Goal: Book appointment/travel/reservation

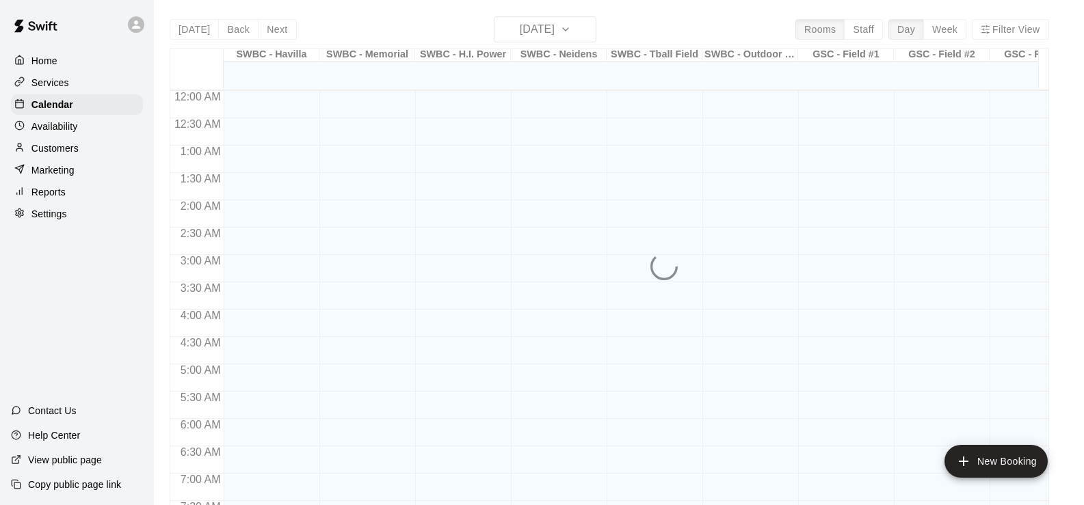
scroll to position [842, 0]
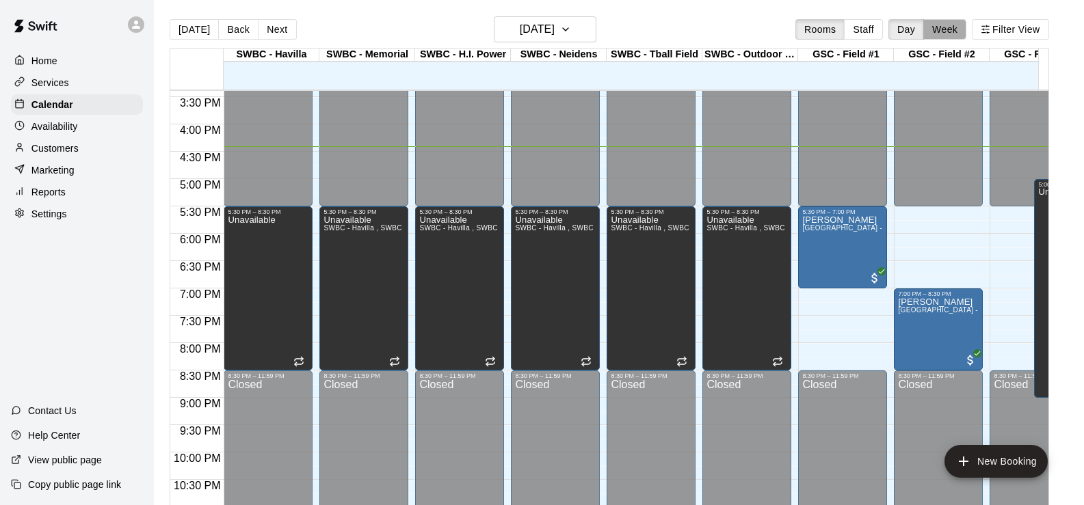
click at [966, 35] on button "Week" at bounding box center [944, 29] width 43 height 21
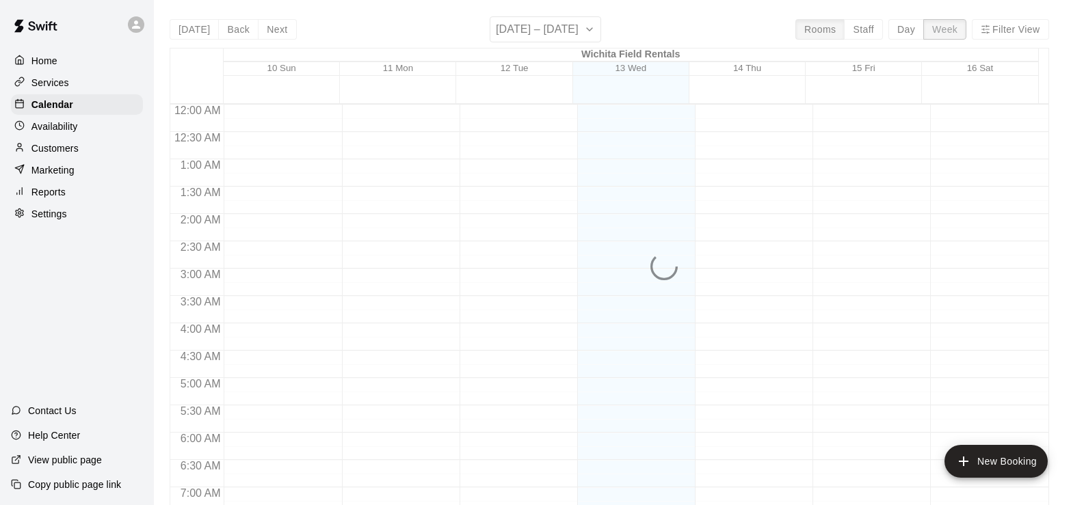
scroll to position [897, 0]
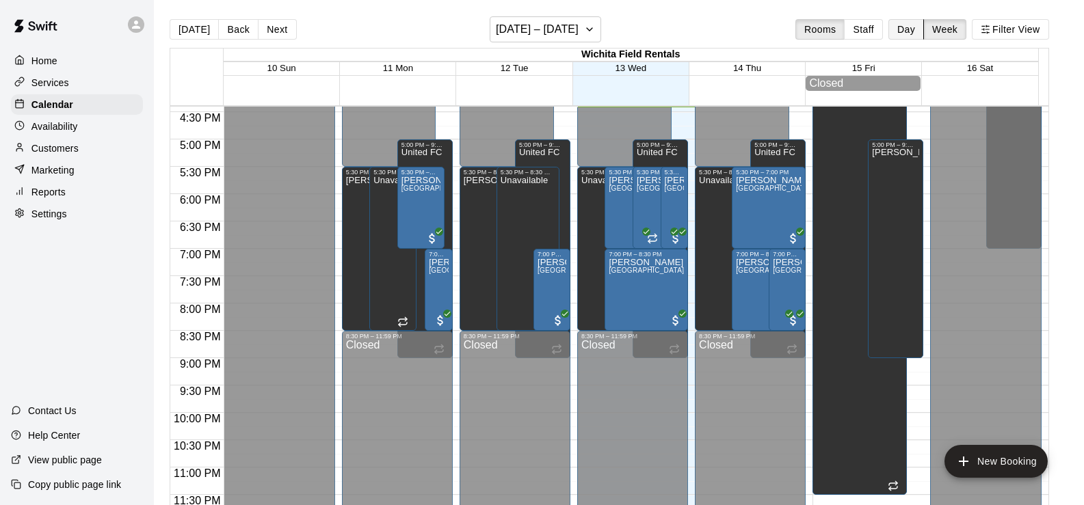
click at [920, 31] on button "Day" at bounding box center [906, 29] width 36 height 21
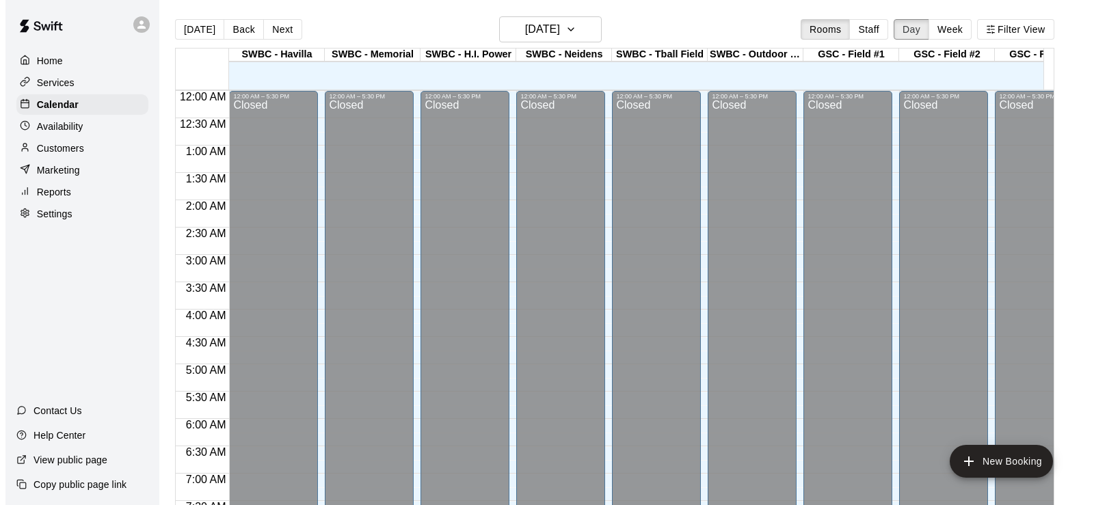
scroll to position [894, 0]
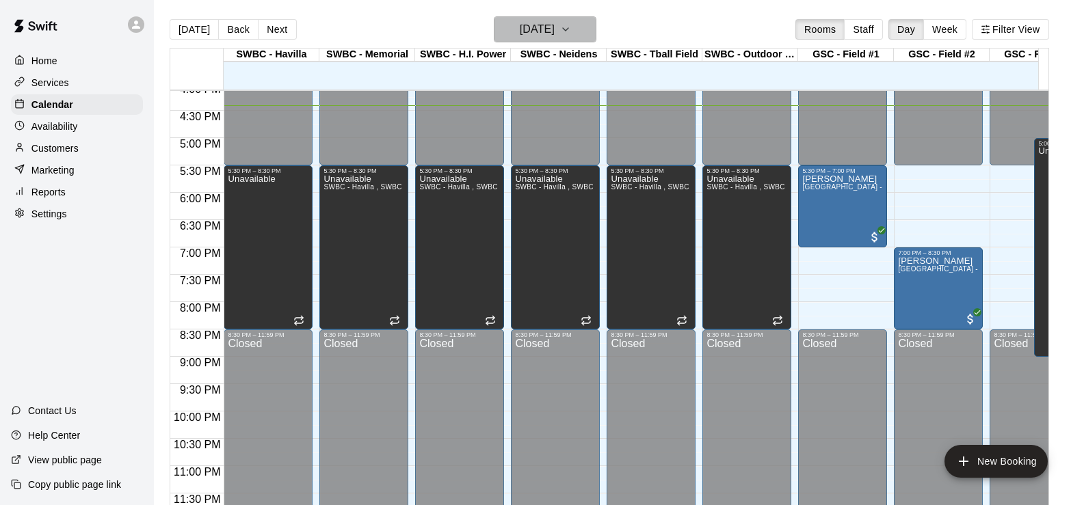
click at [589, 31] on button "[DATE]" at bounding box center [545, 29] width 103 height 26
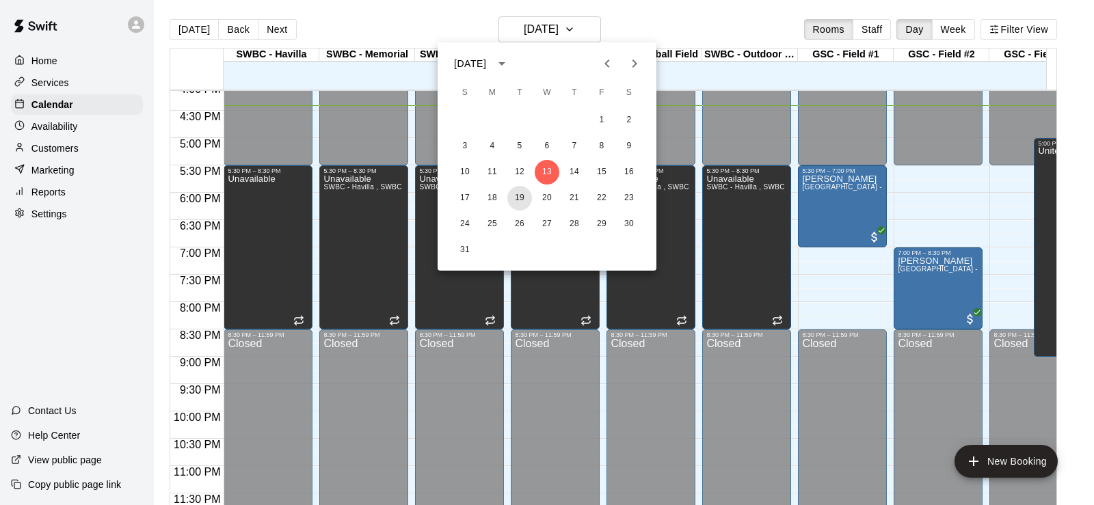
click at [519, 199] on button "19" at bounding box center [519, 198] width 25 height 25
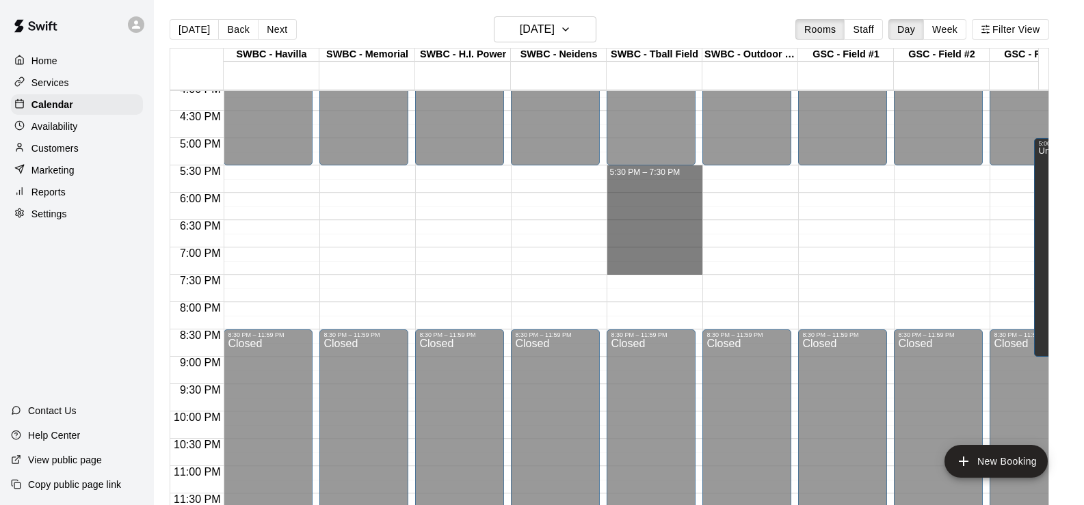
drag, startPoint x: 641, startPoint y: 164, endPoint x: 668, endPoint y: 260, distance: 99.4
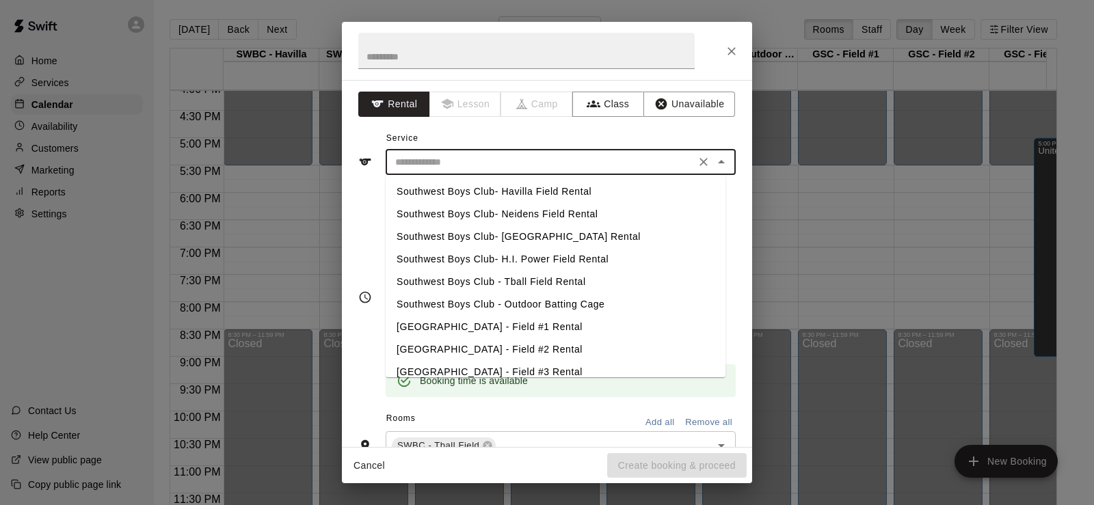
click at [525, 166] on input "text" at bounding box center [541, 162] width 302 height 17
click at [604, 206] on li "Southwest Boys Club- Neidens Field Rental" at bounding box center [556, 214] width 340 height 23
type input "**********"
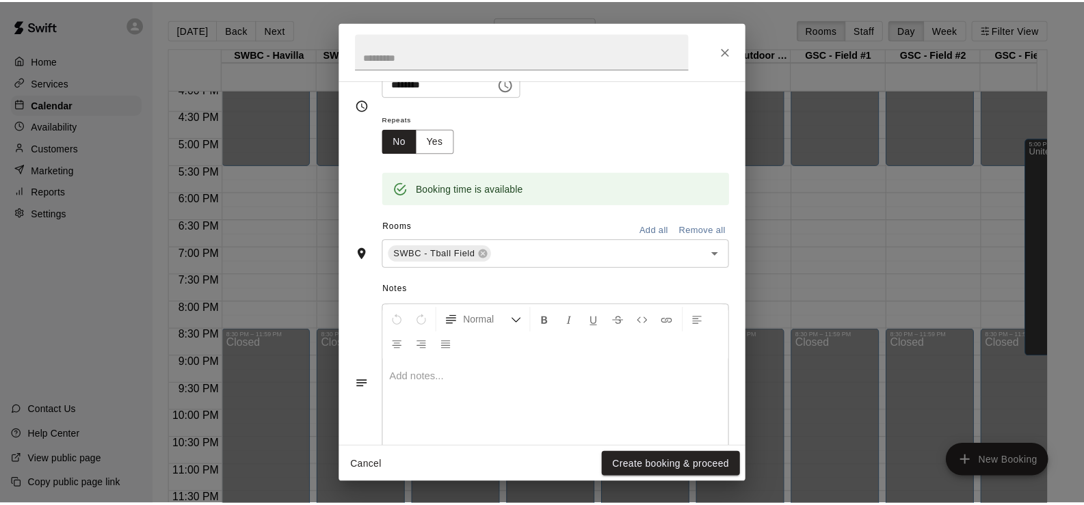
scroll to position [205, 0]
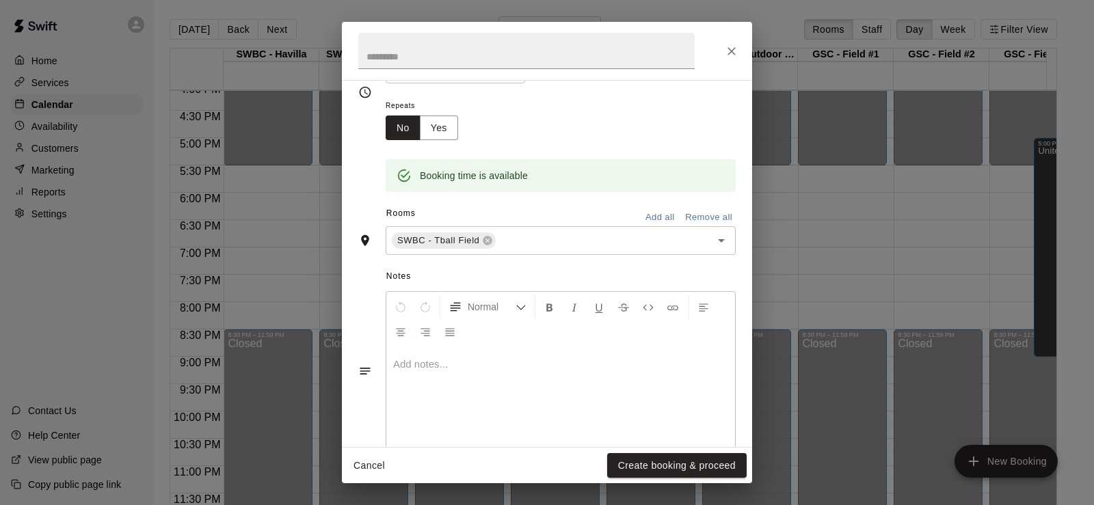
click at [676, 470] on button "Create booking & proceed" at bounding box center [676, 465] width 139 height 25
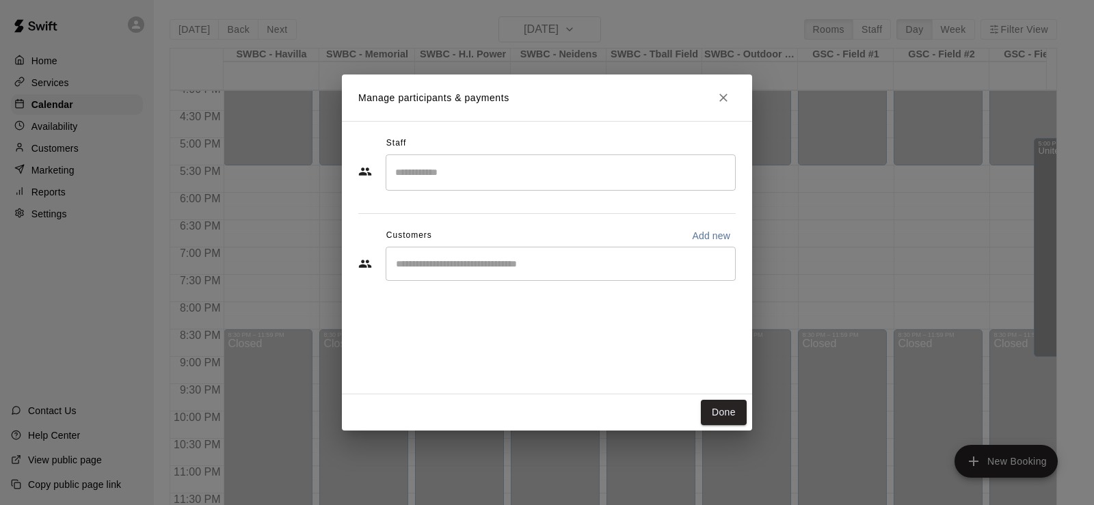
click at [506, 275] on div "​" at bounding box center [561, 264] width 350 height 34
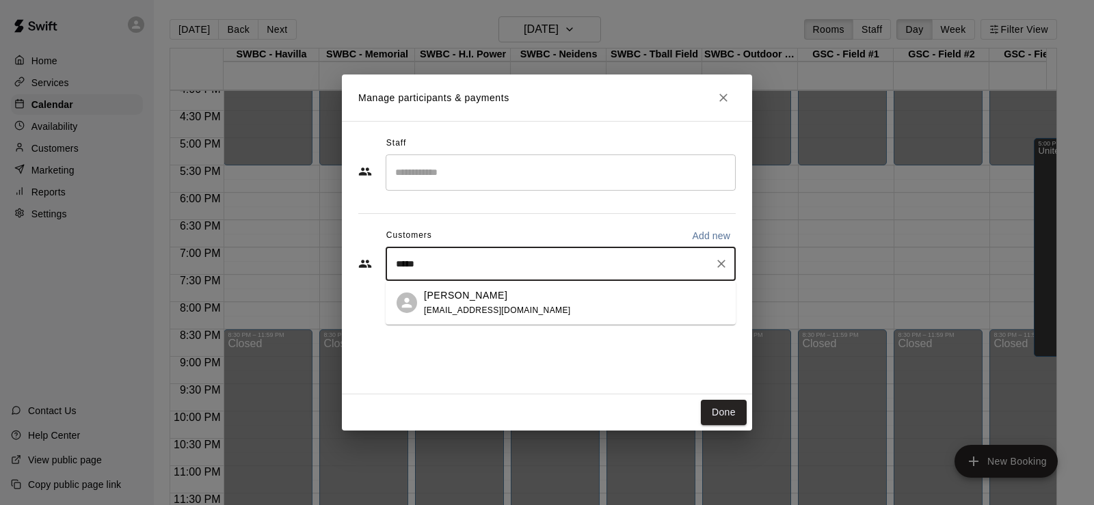
type input "*****"
click at [725, 266] on icon "Clear" at bounding box center [721, 264] width 14 height 14
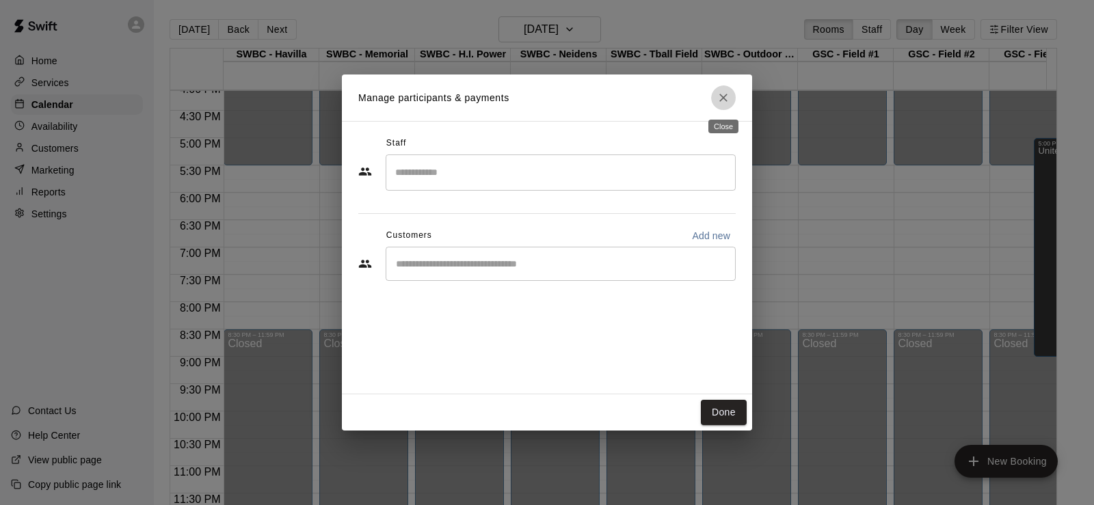
drag, startPoint x: 718, startPoint y: 89, endPoint x: 724, endPoint y: 94, distance: 7.8
click at [719, 89] on button "Close" at bounding box center [723, 97] width 25 height 25
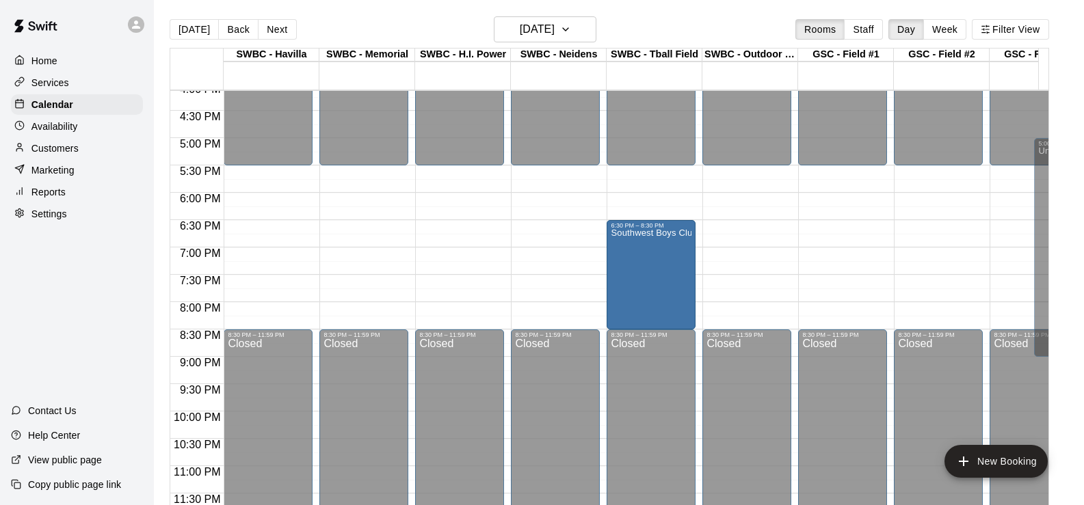
drag, startPoint x: 650, startPoint y: 159, endPoint x: 647, endPoint y: 223, distance: 63.6
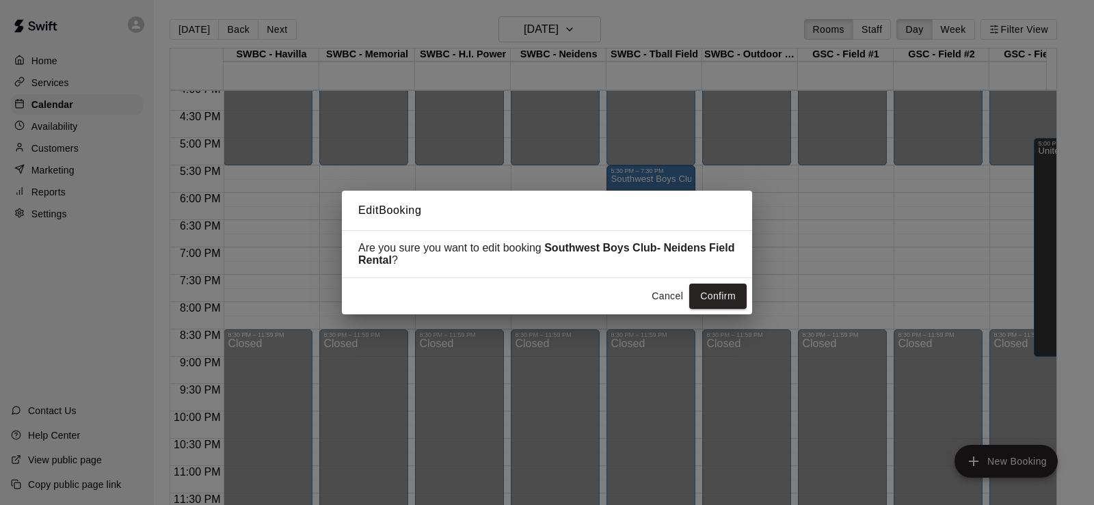
click at [671, 296] on button "Cancel" at bounding box center [667, 296] width 44 height 25
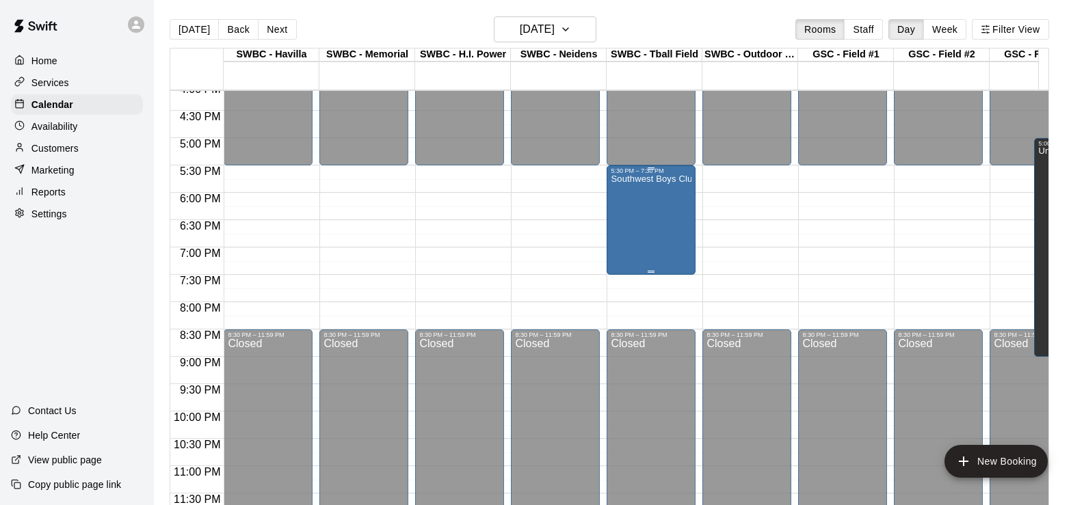
click at [672, 198] on div "Southwest Boys Club- Neidens Field Rental" at bounding box center [651, 426] width 81 height 505
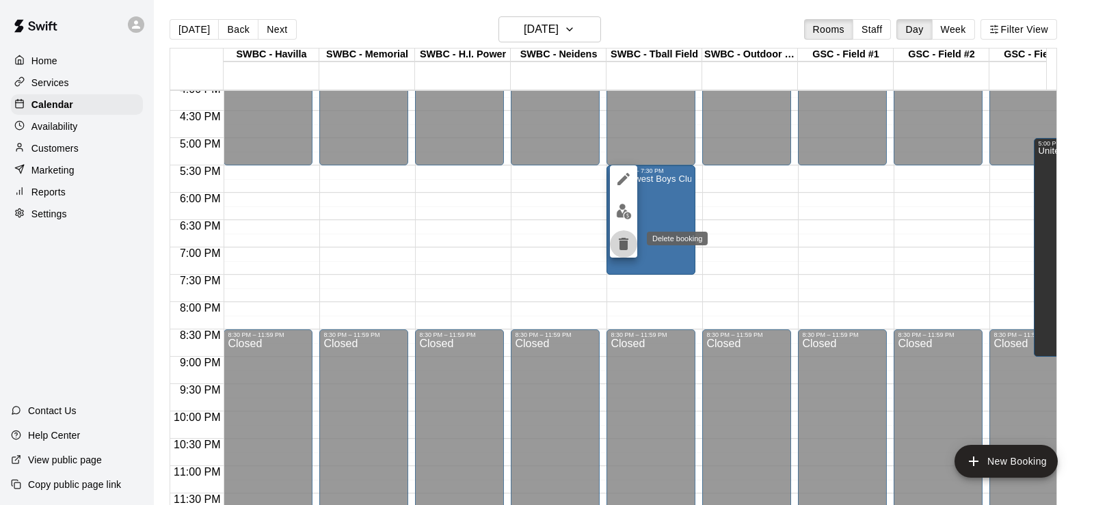
click at [621, 245] on icon "delete" at bounding box center [624, 244] width 10 height 12
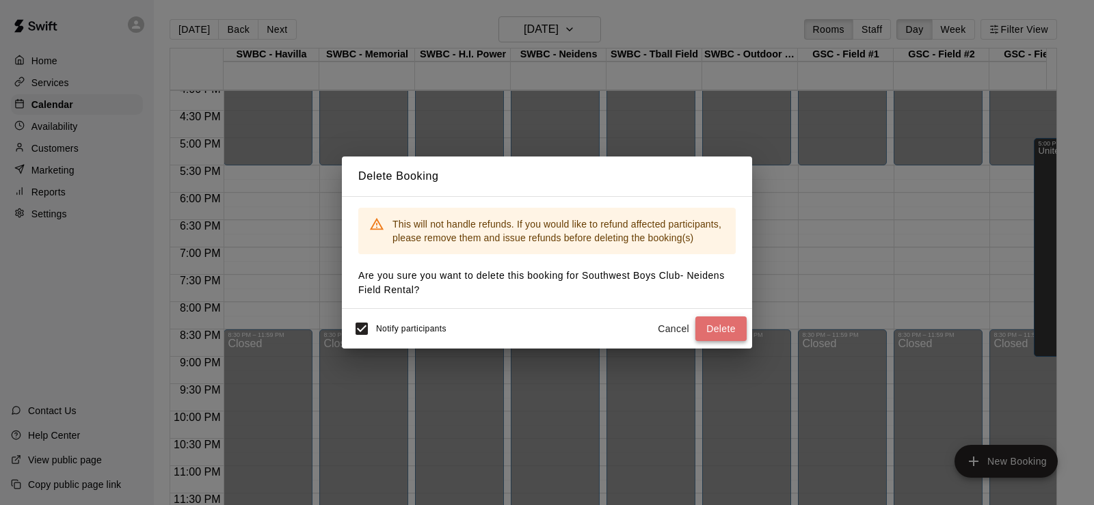
click at [720, 332] on button "Delete" at bounding box center [720, 329] width 51 height 25
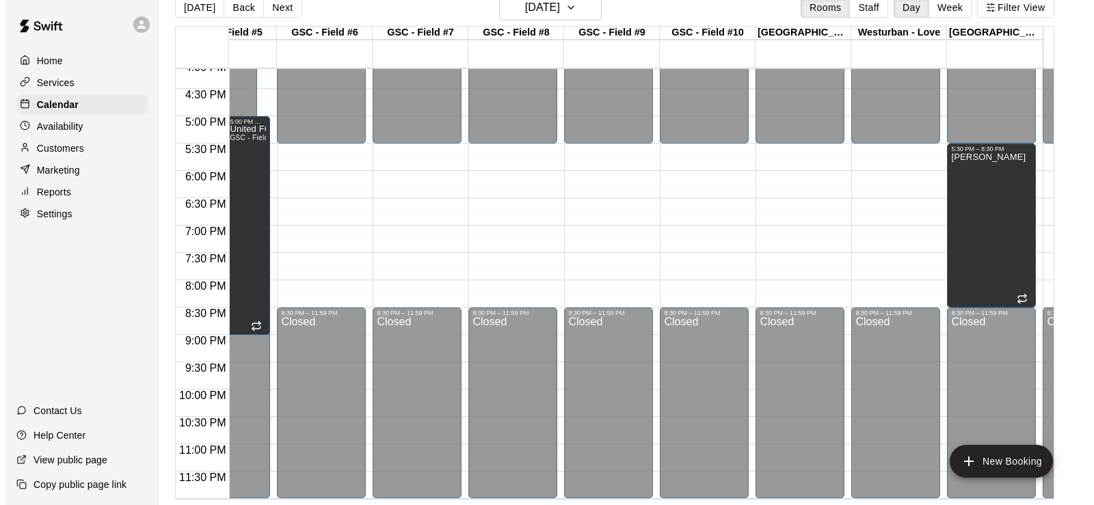
scroll to position [0, 968]
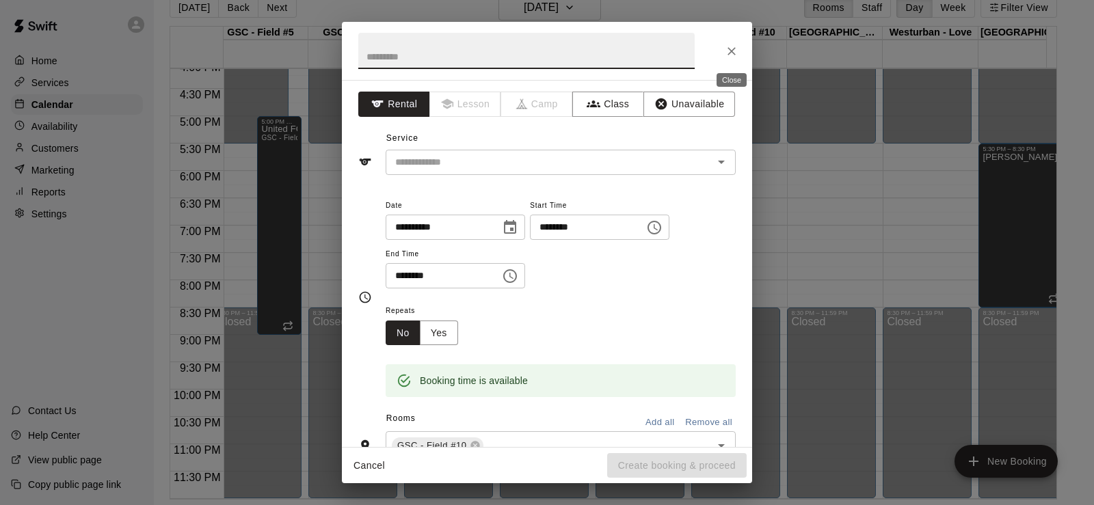
click at [732, 47] on icon "Close" at bounding box center [732, 51] width 14 height 14
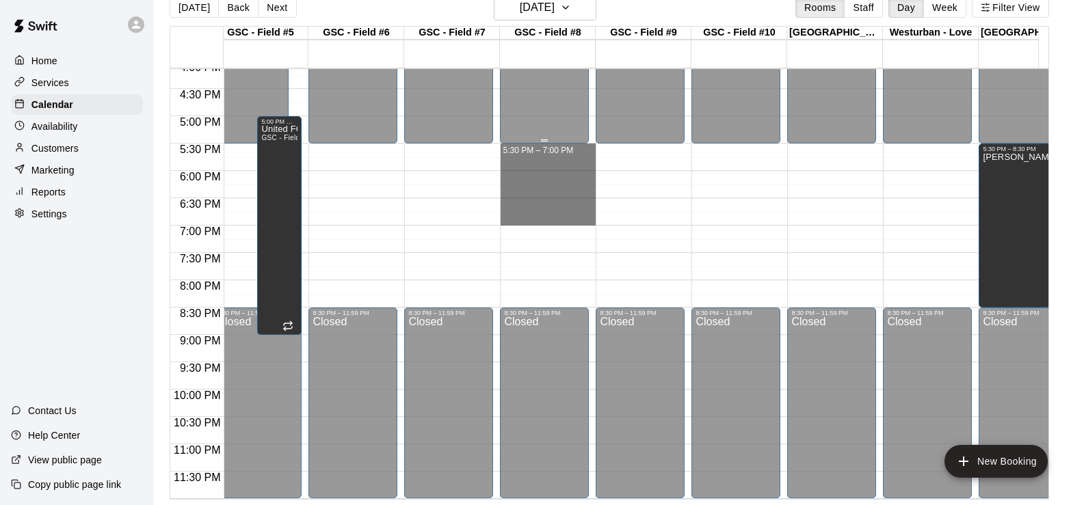
drag, startPoint x: 520, startPoint y: 137, endPoint x: 565, endPoint y: 102, distance: 56.9
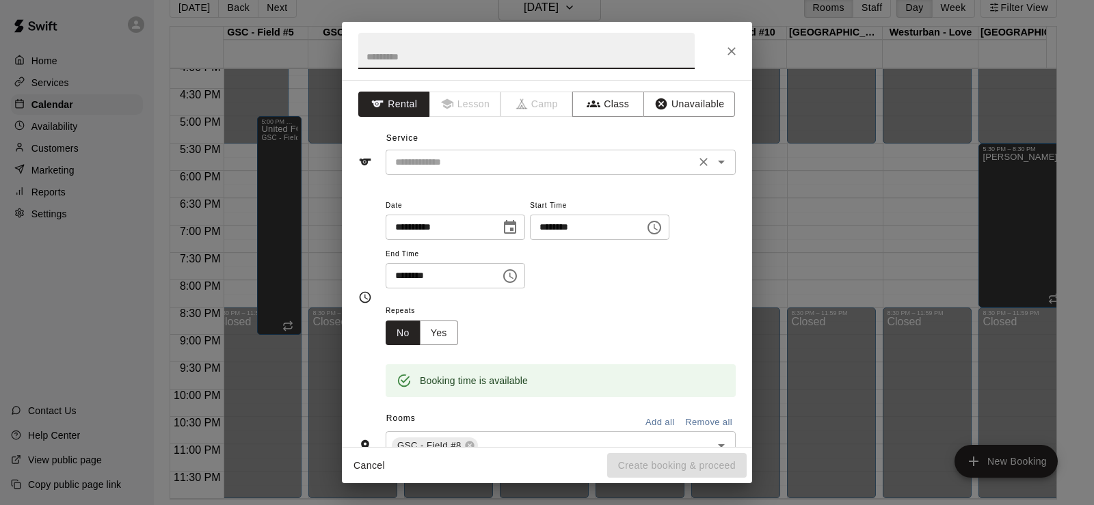
click at [713, 159] on icon "Open" at bounding box center [721, 162] width 16 height 16
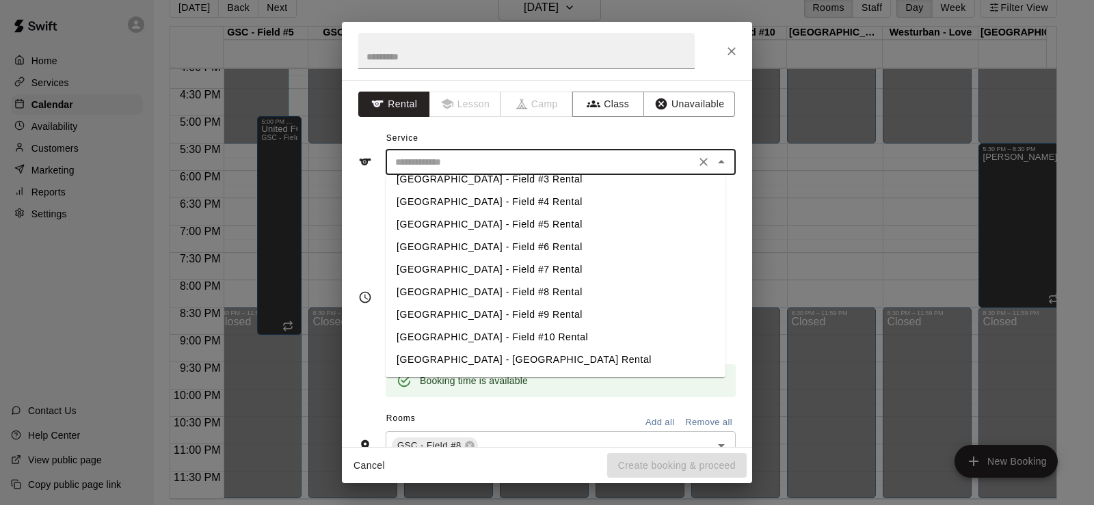
scroll to position [205, 0]
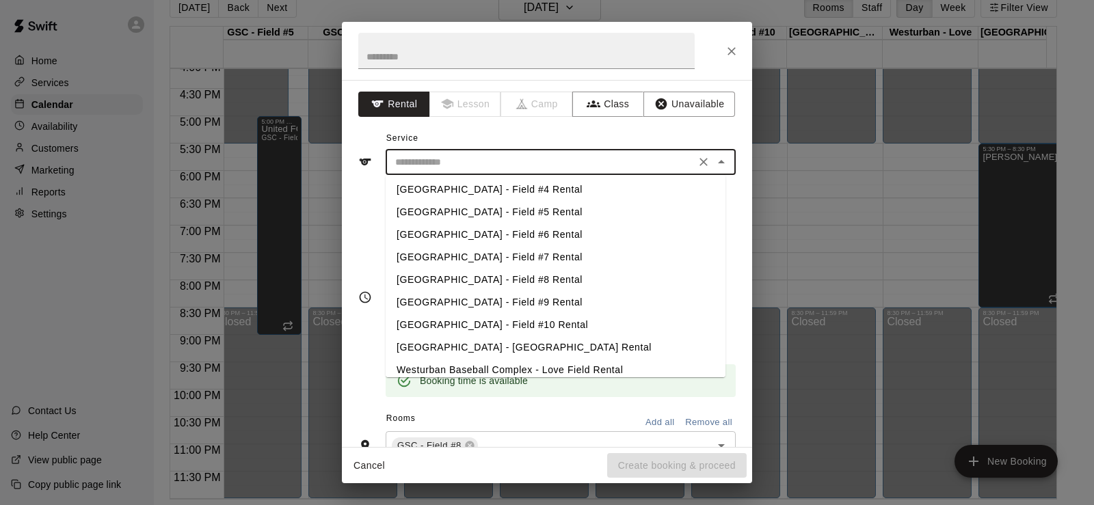
click at [585, 280] on li "[GEOGRAPHIC_DATA] - Field #8 Rental" at bounding box center [556, 280] width 340 height 23
type input "**********"
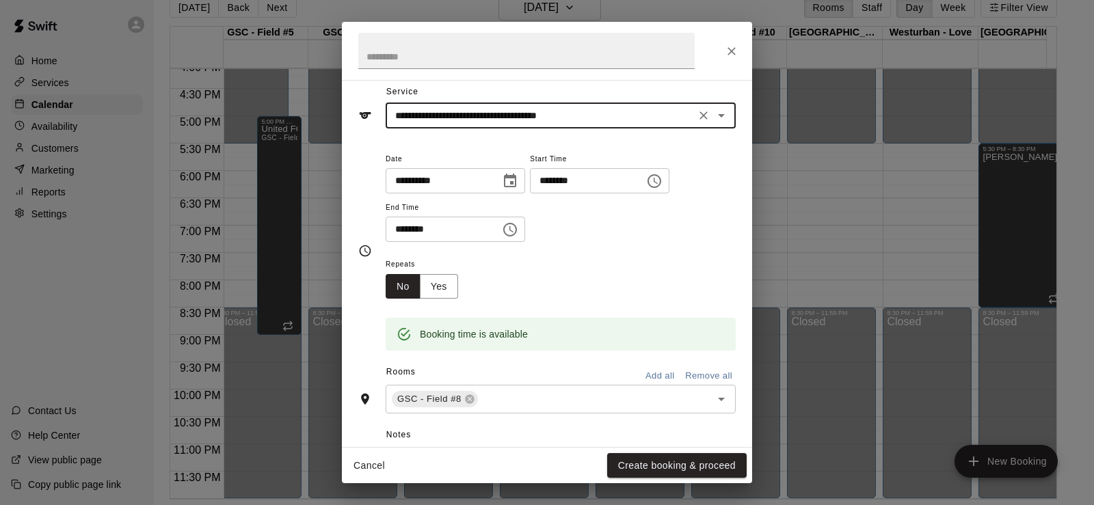
scroll to position [68, 0]
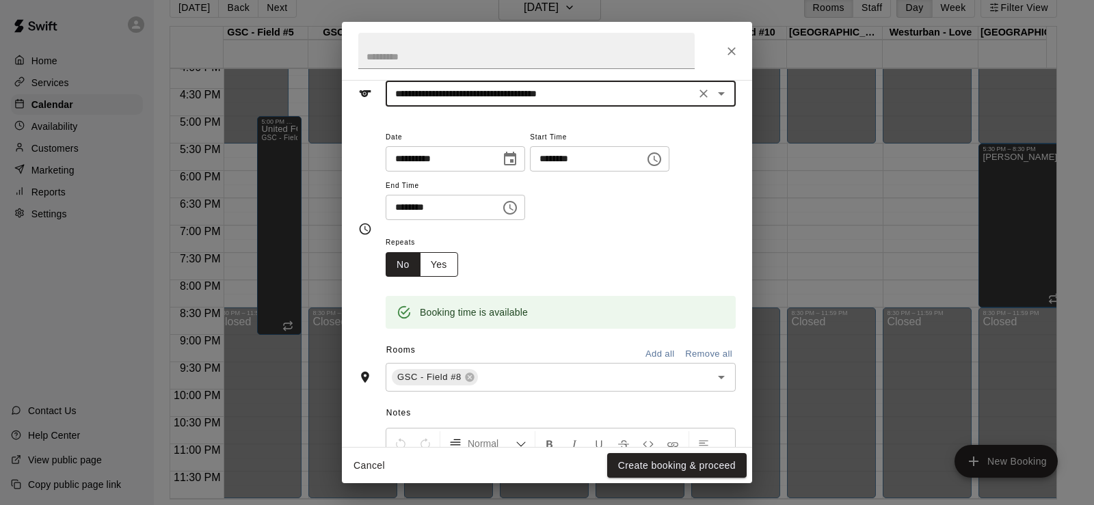
click at [444, 261] on button "Yes" at bounding box center [439, 264] width 38 height 25
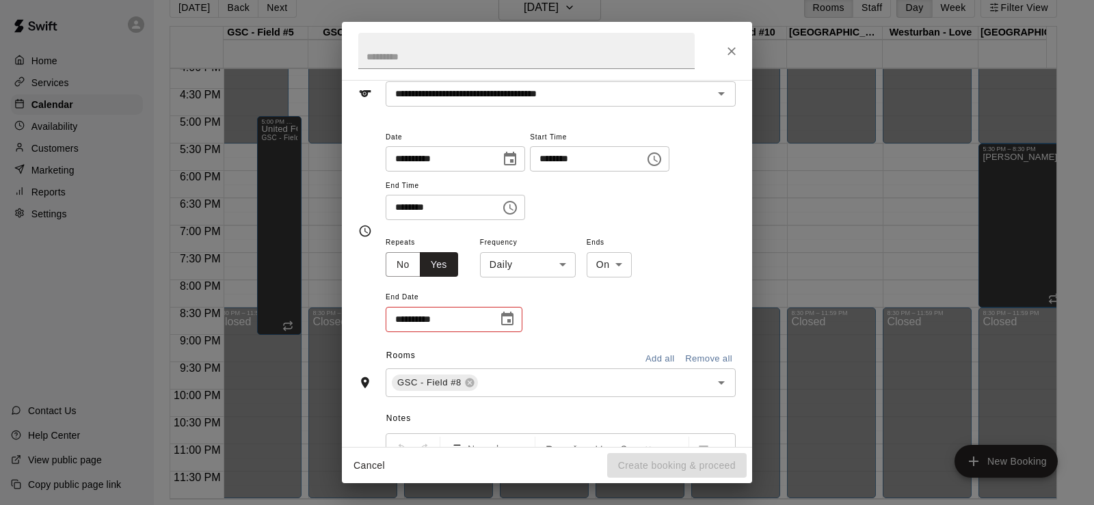
click at [537, 265] on body "Home Services Calendar Availability Customers Marketing Reports Settings Contac…" at bounding box center [547, 241] width 1094 height 527
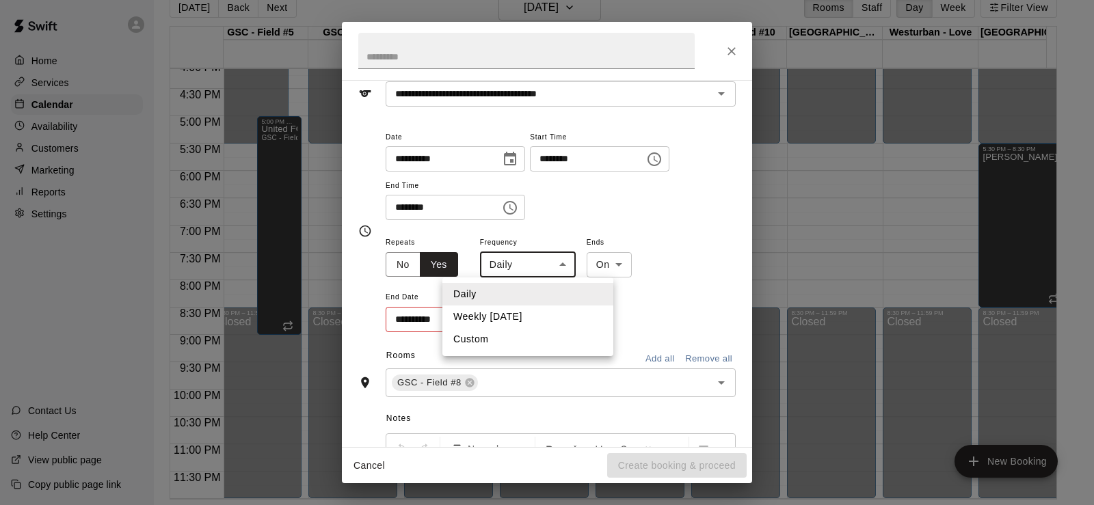
click at [523, 317] on li "Weekly [DATE]" at bounding box center [527, 317] width 171 height 23
type input "******"
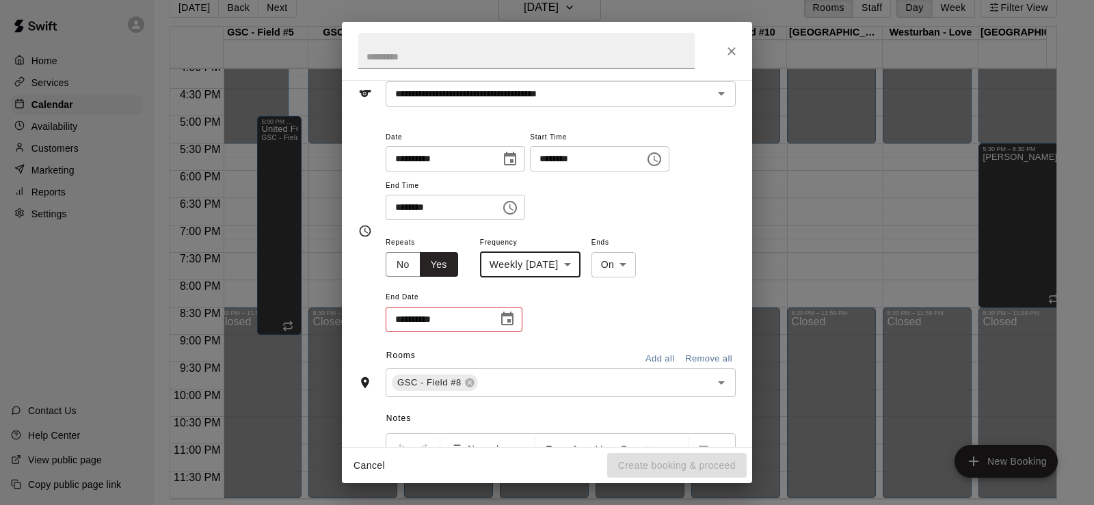
click at [510, 320] on icon "Choose date" at bounding box center [507, 319] width 12 height 14
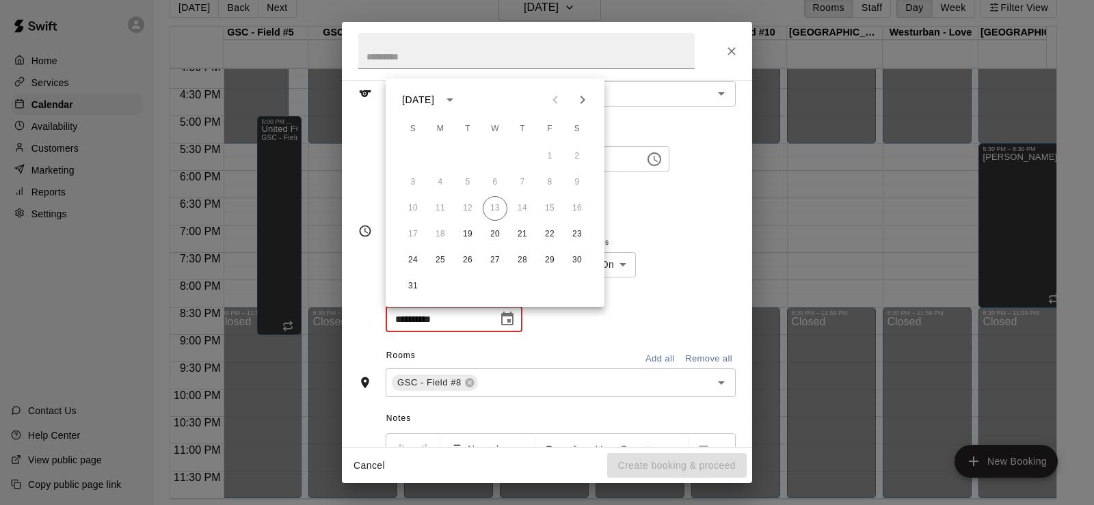
click at [583, 103] on icon "Next month" at bounding box center [582, 100] width 16 height 16
click at [469, 178] on button "9" at bounding box center [467, 182] width 25 height 25
type input "**********"
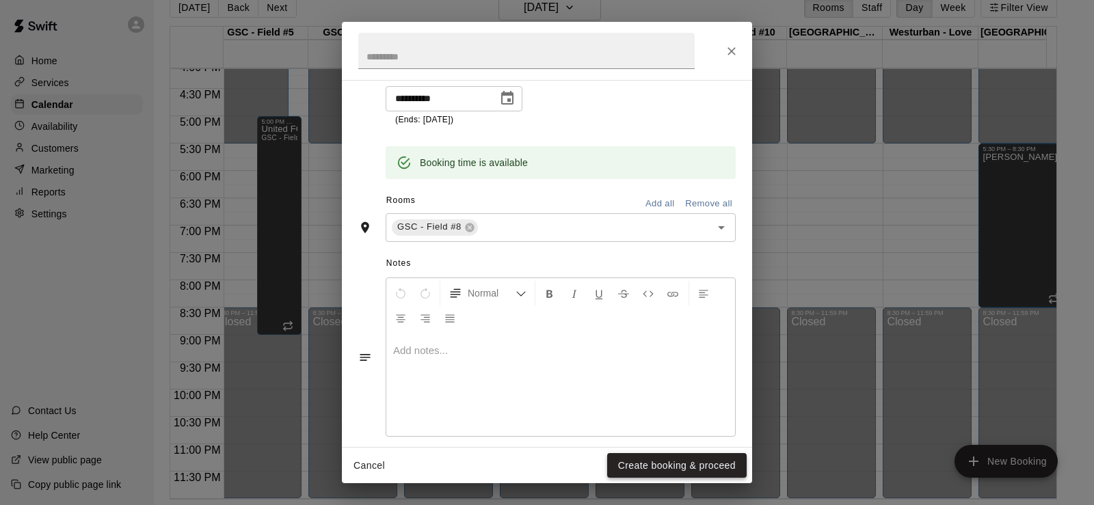
scroll to position [304, 0]
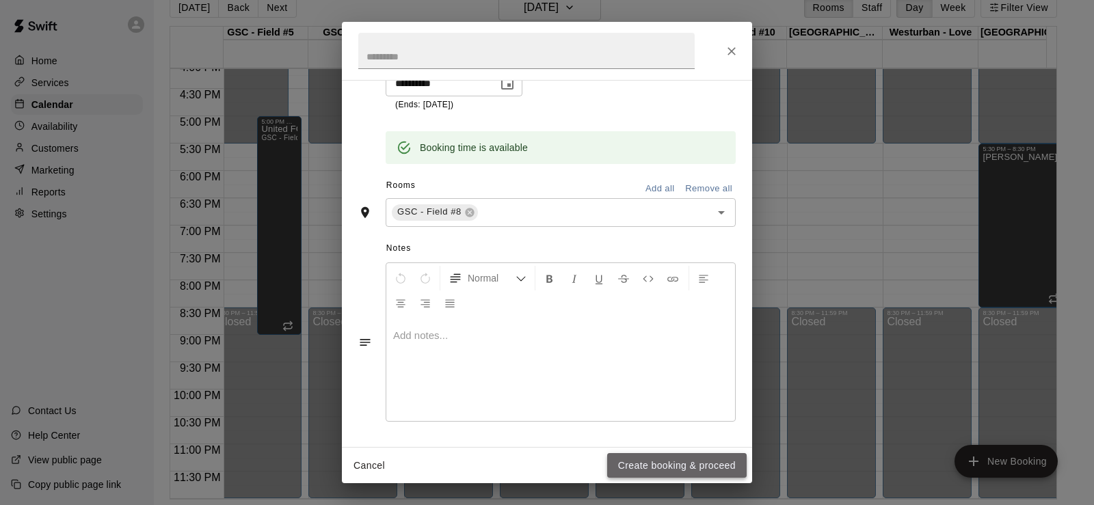
click at [659, 470] on button "Create booking & proceed" at bounding box center [676, 465] width 139 height 25
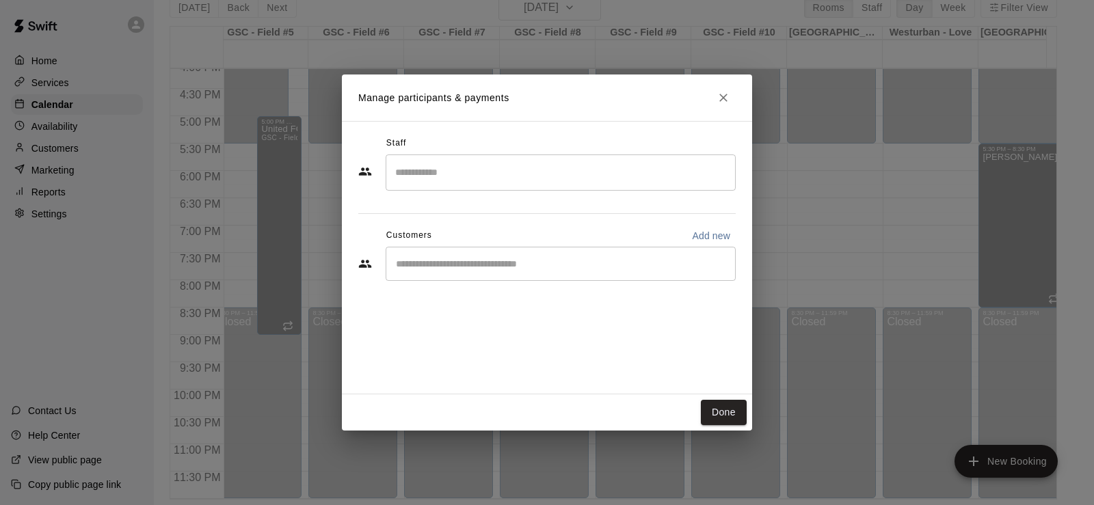
click at [451, 267] on input "Start typing to search customers..." at bounding box center [561, 264] width 338 height 14
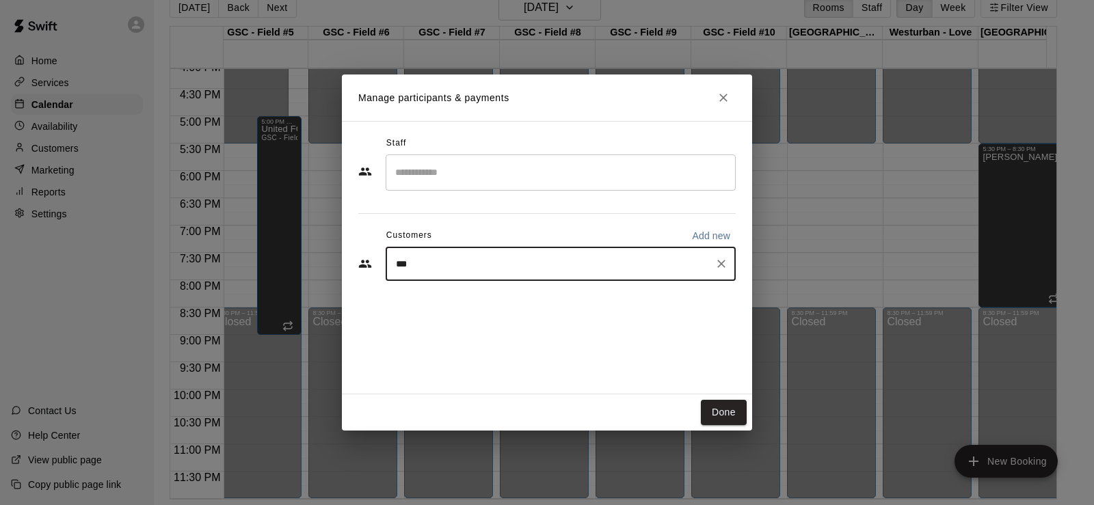
type input "****"
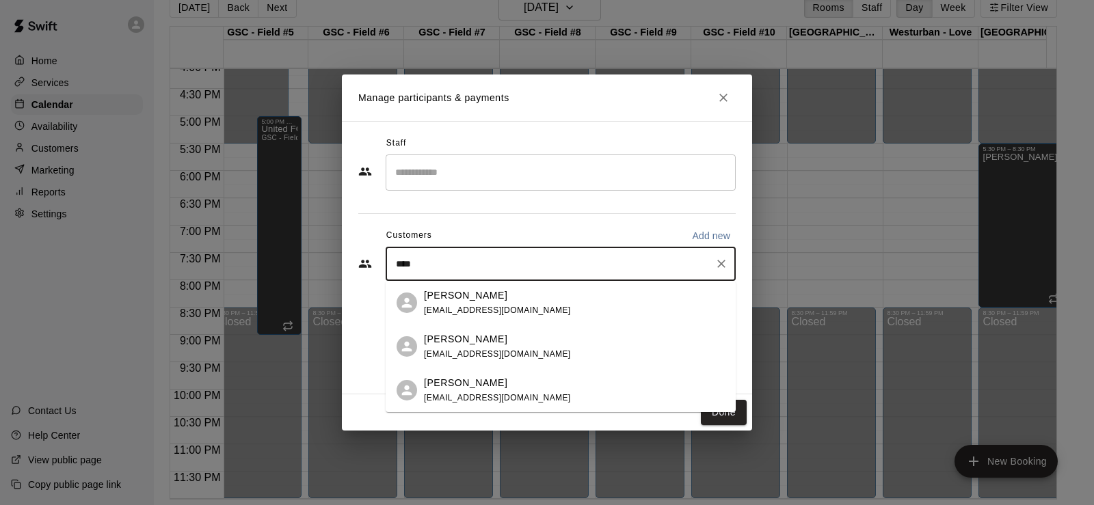
click at [504, 385] on p "[PERSON_NAME]" at bounding box center [465, 383] width 83 height 14
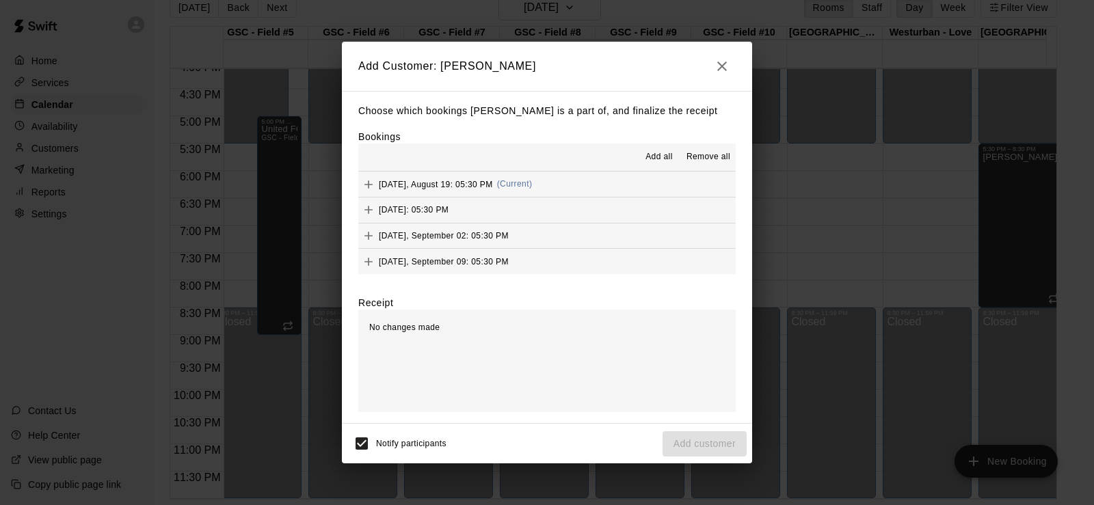
scroll to position [1, 0]
click at [659, 152] on span "Add all" at bounding box center [658, 157] width 27 height 14
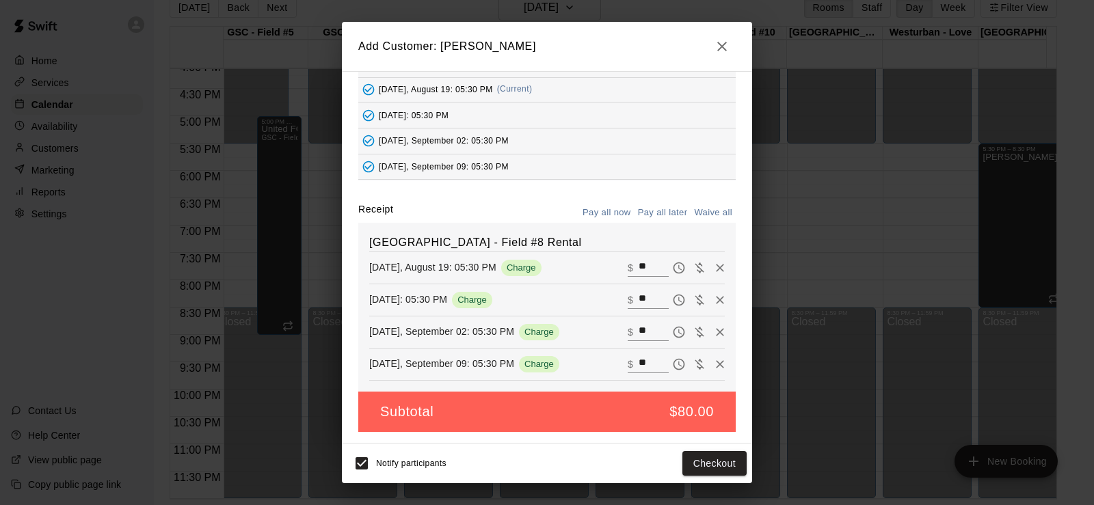
scroll to position [92, 0]
click at [710, 464] on button "Checkout" at bounding box center [714, 463] width 64 height 25
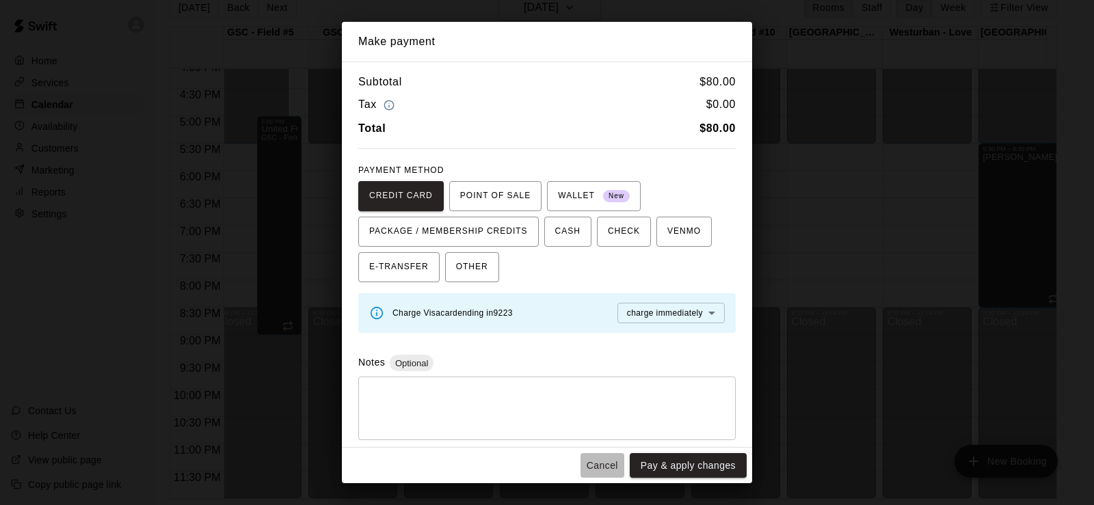
click at [612, 470] on button "Cancel" at bounding box center [602, 465] width 44 height 25
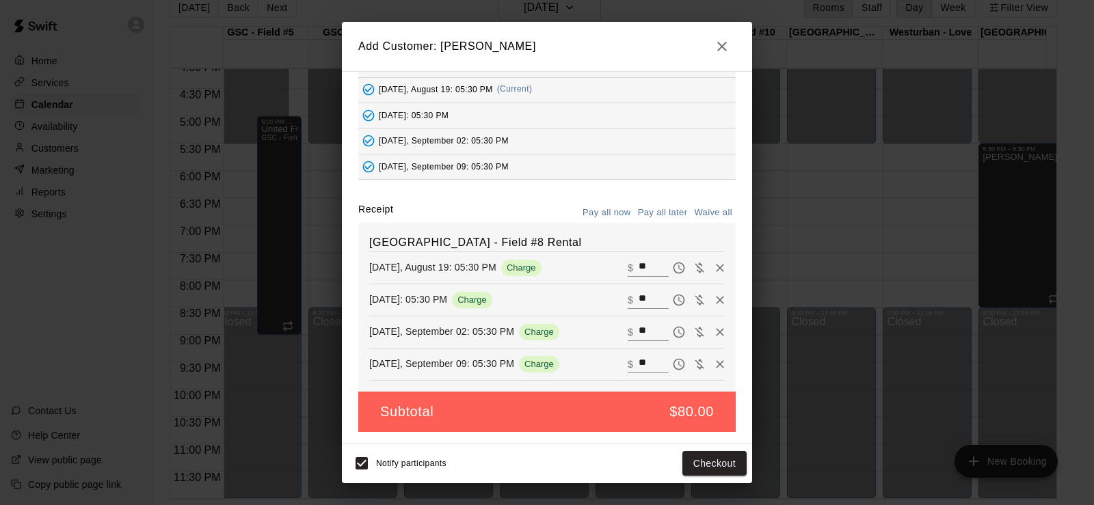
click at [716, 49] on icon "button" at bounding box center [722, 46] width 16 height 16
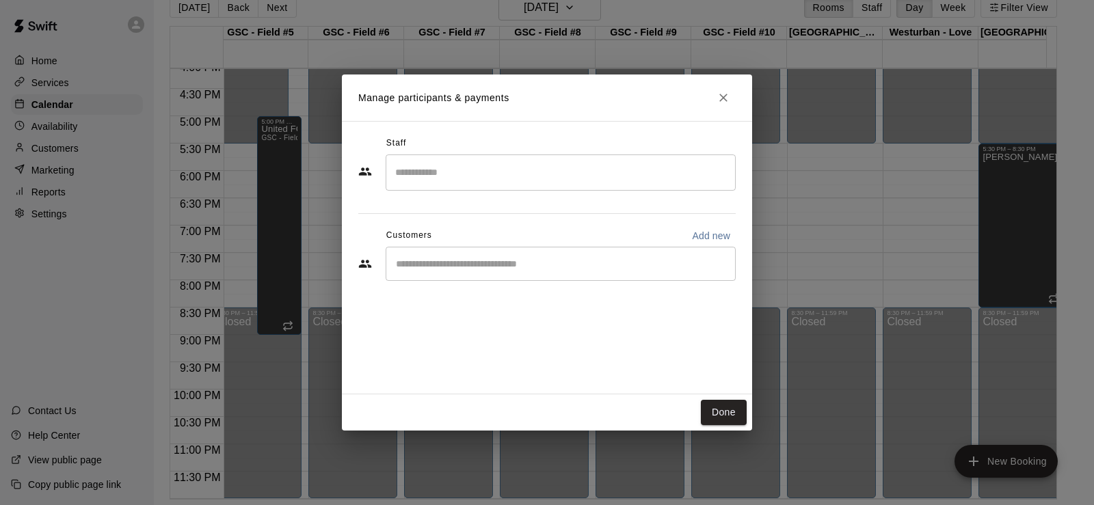
scroll to position [28, 0]
click at [722, 94] on icon "Close" at bounding box center [724, 98] width 14 height 14
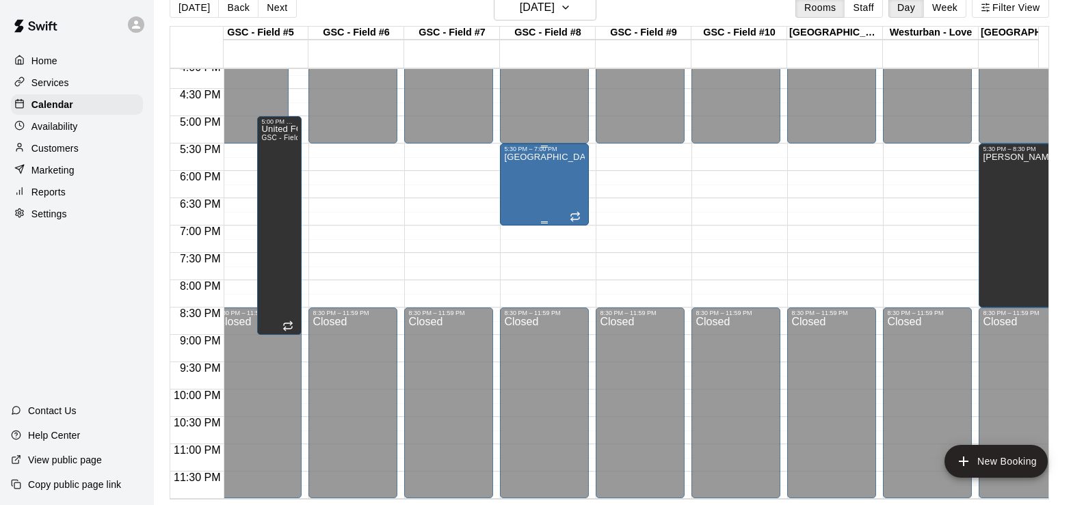
click at [549, 172] on div "[GEOGRAPHIC_DATA] - Field #8 Rental" at bounding box center [544, 404] width 81 height 505
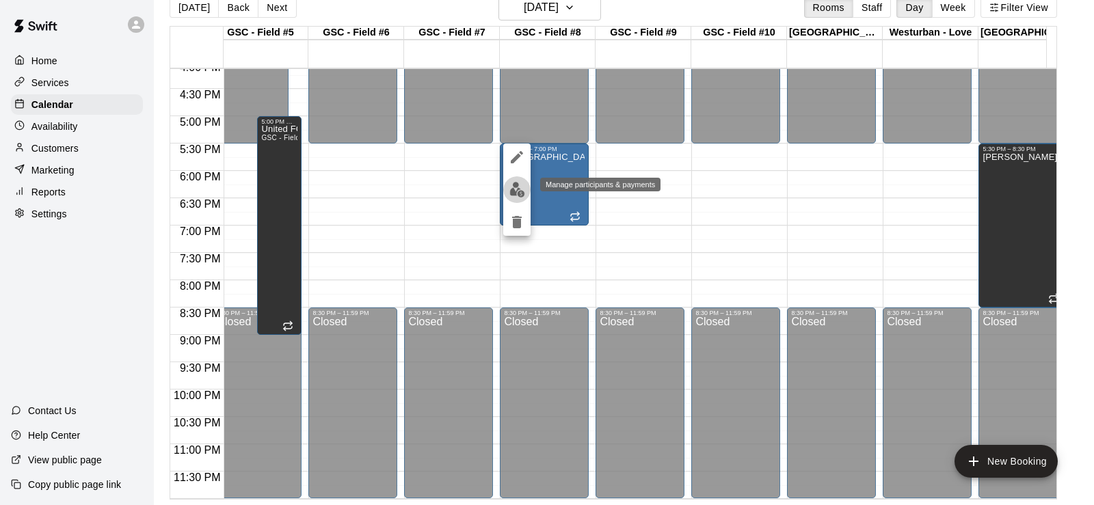
click at [524, 188] on img "edit" at bounding box center [517, 190] width 16 height 16
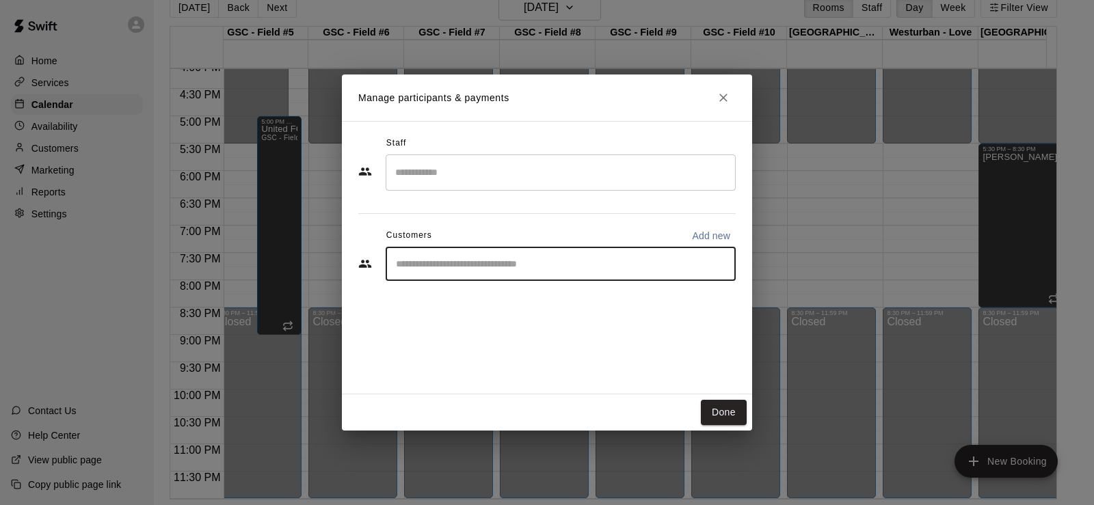
click at [610, 269] on input "Start typing to search customers..." at bounding box center [561, 264] width 338 height 14
type input "*****"
click at [603, 293] on div "[PERSON_NAME] [EMAIL_ADDRESS][DOMAIN_NAME]" at bounding box center [574, 303] width 301 height 29
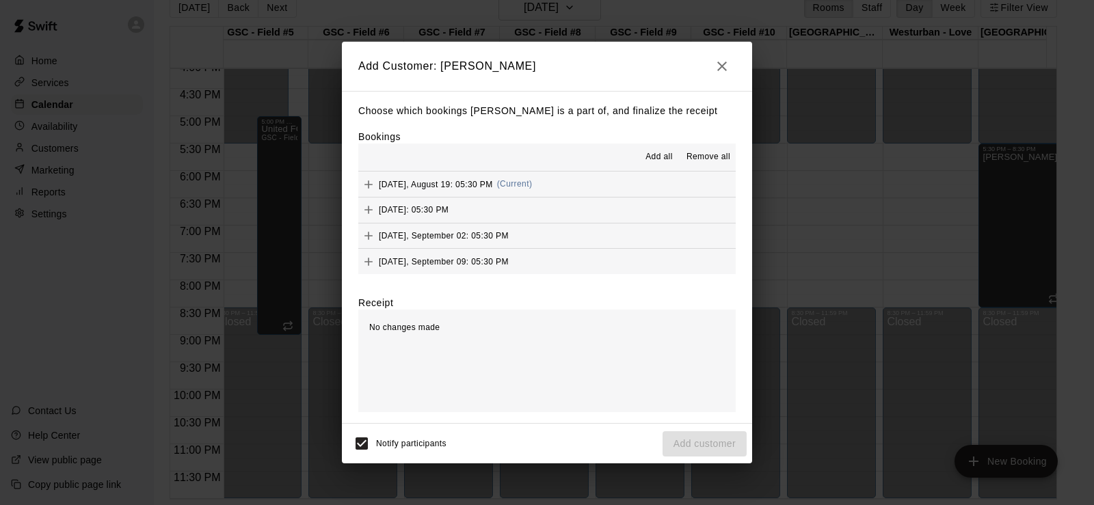
click at [658, 155] on span "Add all" at bounding box center [658, 157] width 27 height 14
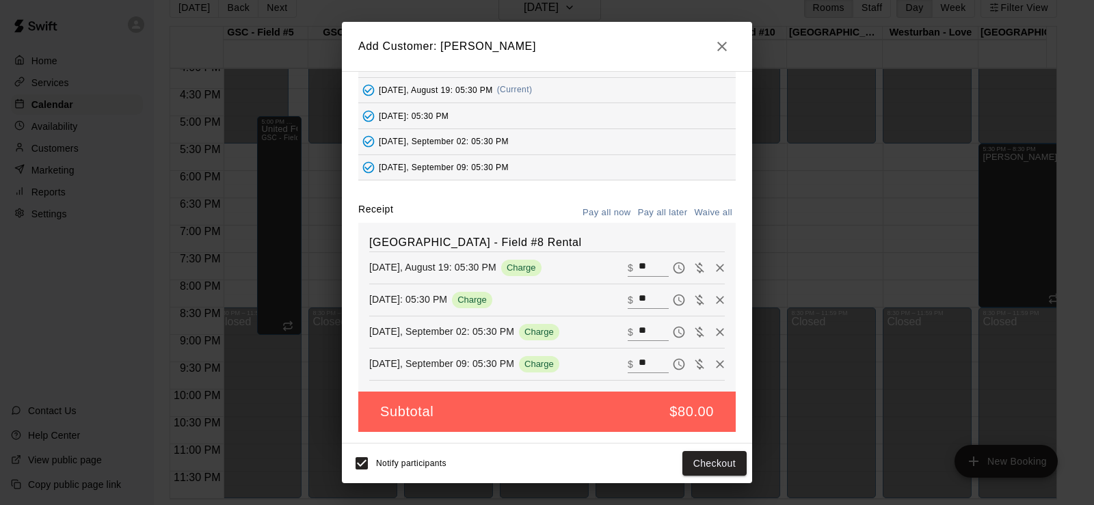
scroll to position [92, 0]
click at [713, 465] on button "Checkout" at bounding box center [714, 463] width 64 height 25
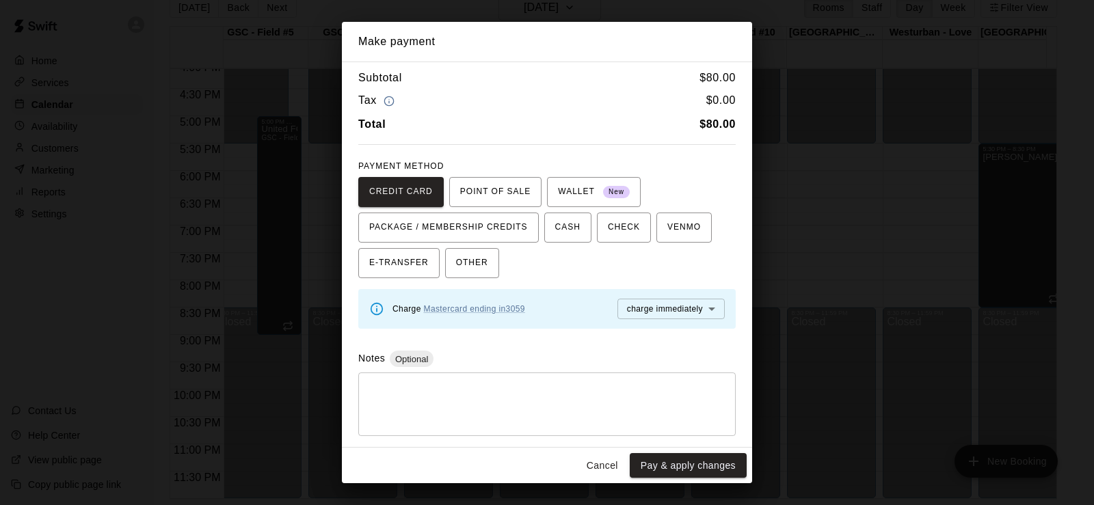
scroll to position [5, 0]
click at [693, 468] on button "Pay & apply changes" at bounding box center [688, 465] width 117 height 25
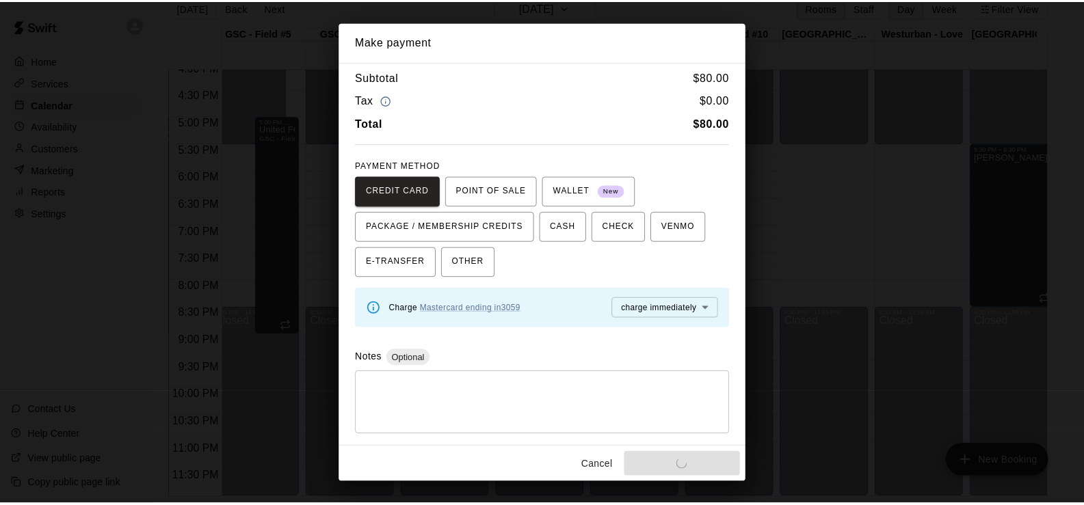
scroll to position [28, 0]
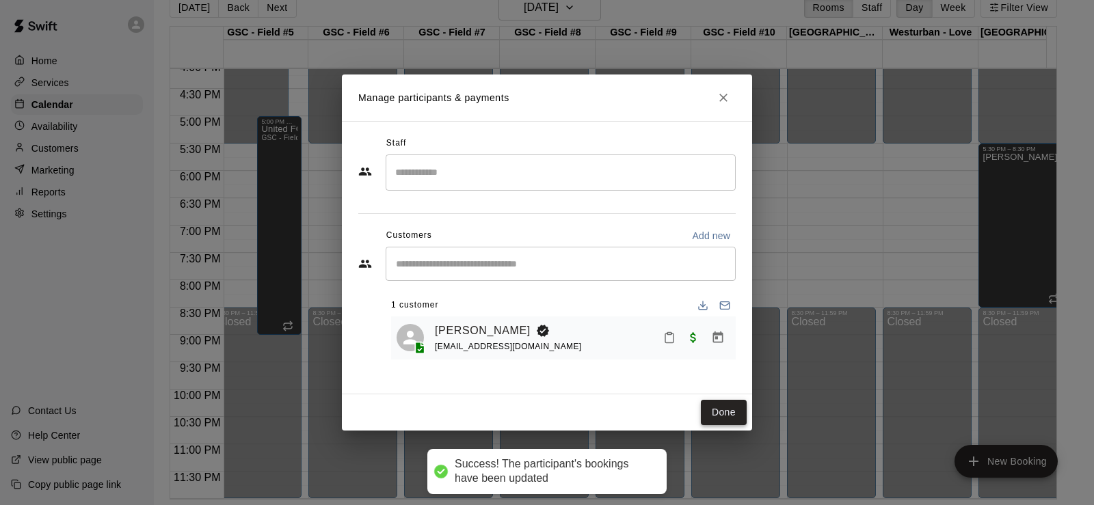
click at [733, 413] on button "Done" at bounding box center [724, 412] width 46 height 25
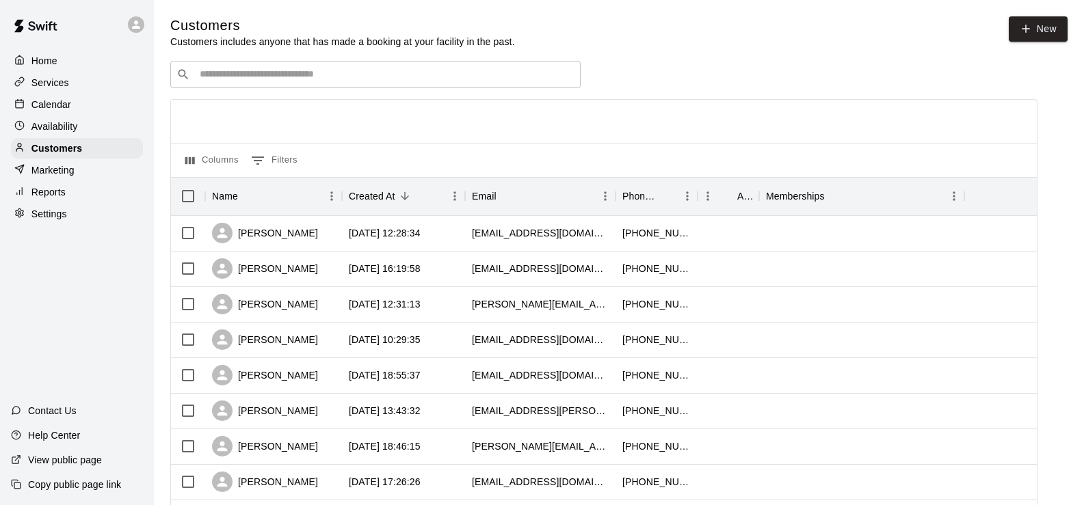
click at [289, 79] on input "Search customers by name or email" at bounding box center [385, 75] width 379 height 14
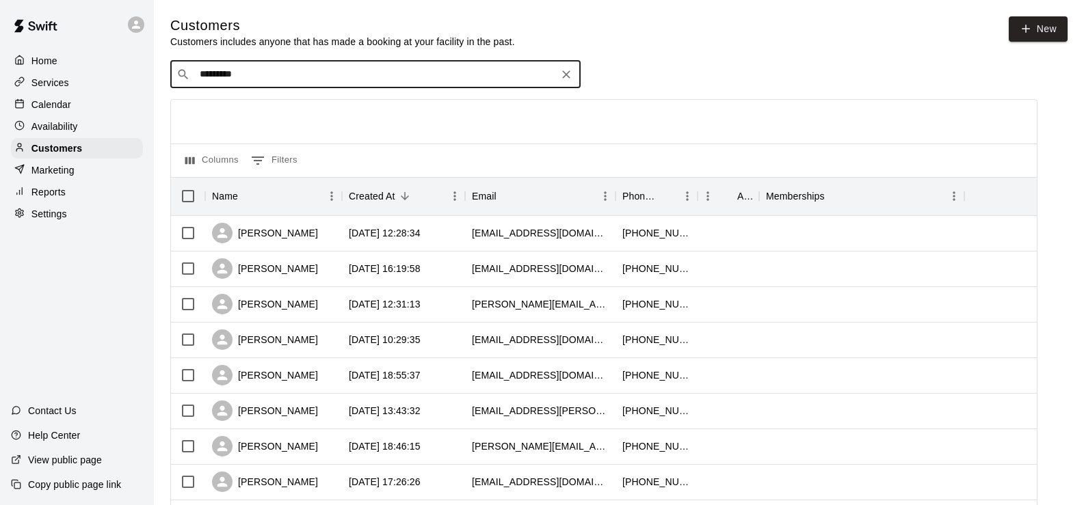
type input "**********"
click at [282, 102] on p "[PERSON_NAME]" at bounding box center [250, 105] width 83 height 14
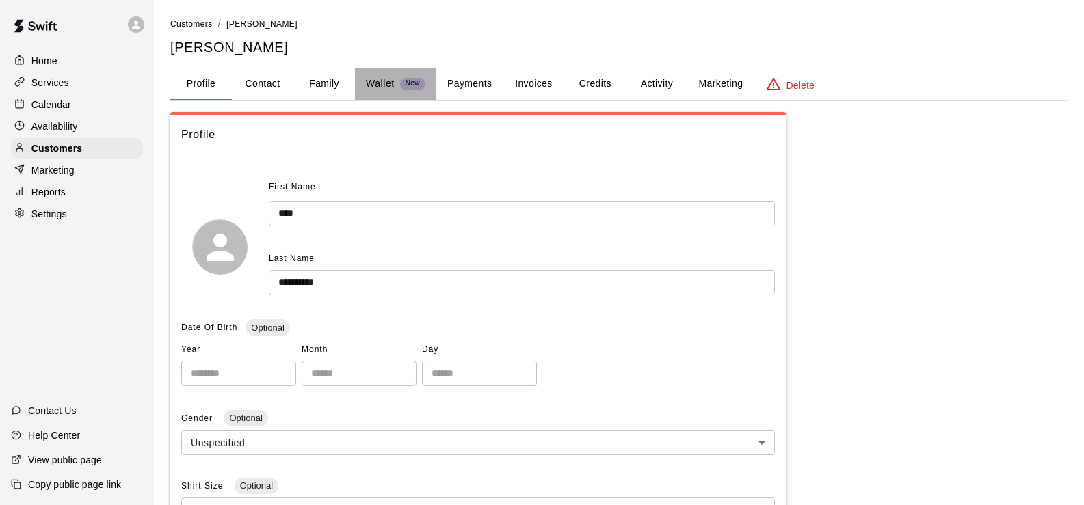
click at [377, 77] on p "Wallet" at bounding box center [380, 84] width 29 height 14
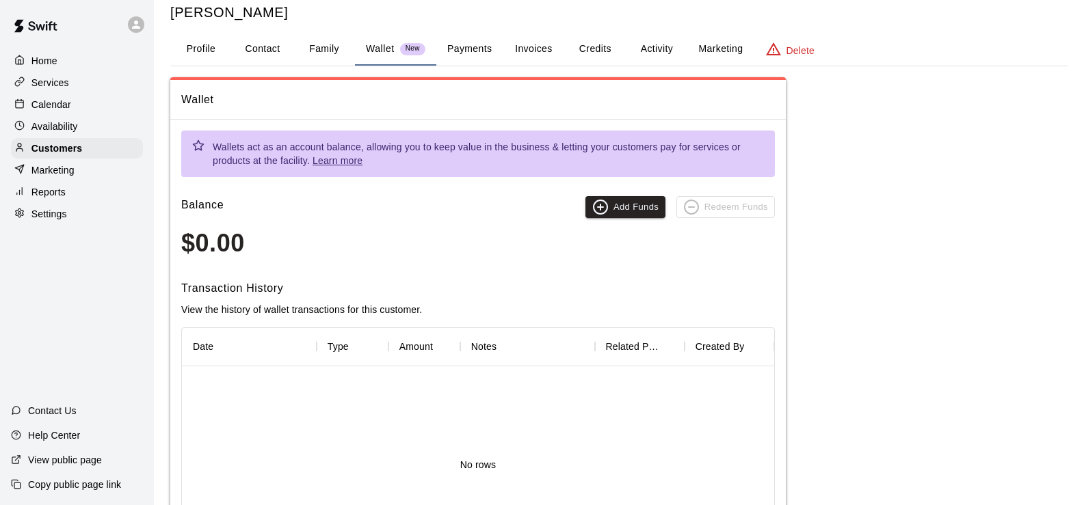
scroll to position [34, 0]
click at [466, 47] on button "Payments" at bounding box center [469, 50] width 66 height 33
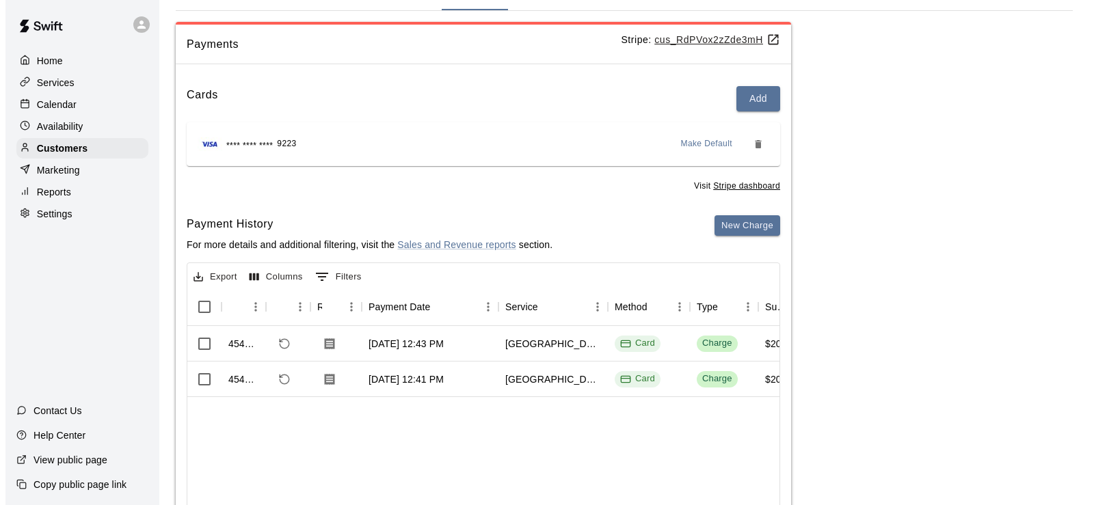
scroll to position [68, 0]
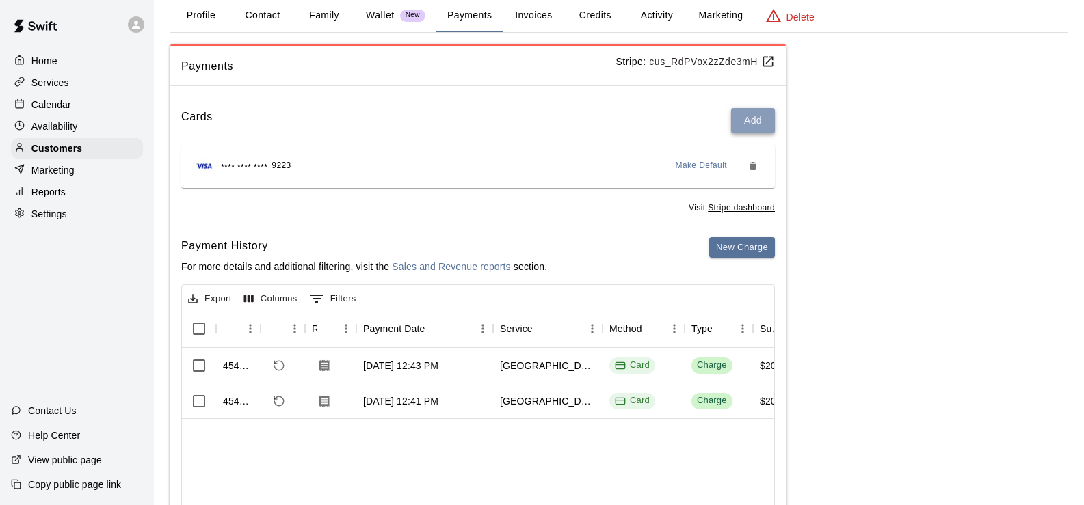
click at [743, 115] on button "Add" at bounding box center [753, 120] width 44 height 25
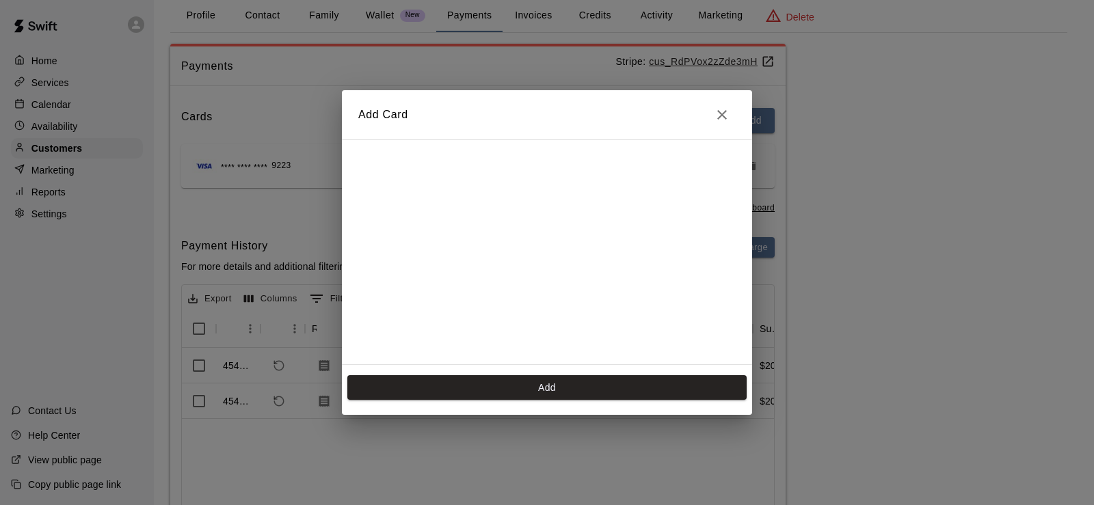
scroll to position [244, 0]
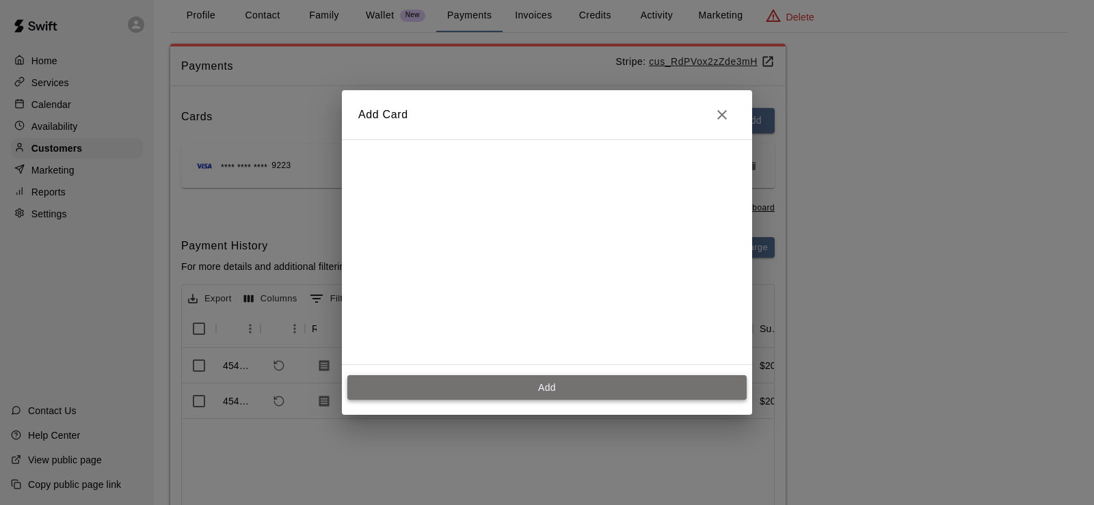
click at [528, 385] on button "Add" at bounding box center [546, 387] width 399 height 25
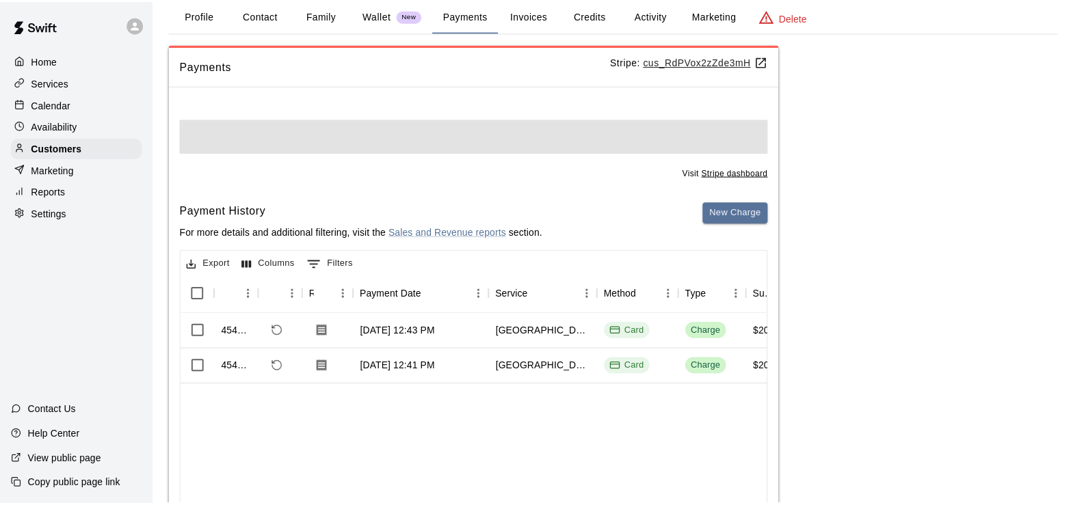
scroll to position [0, 0]
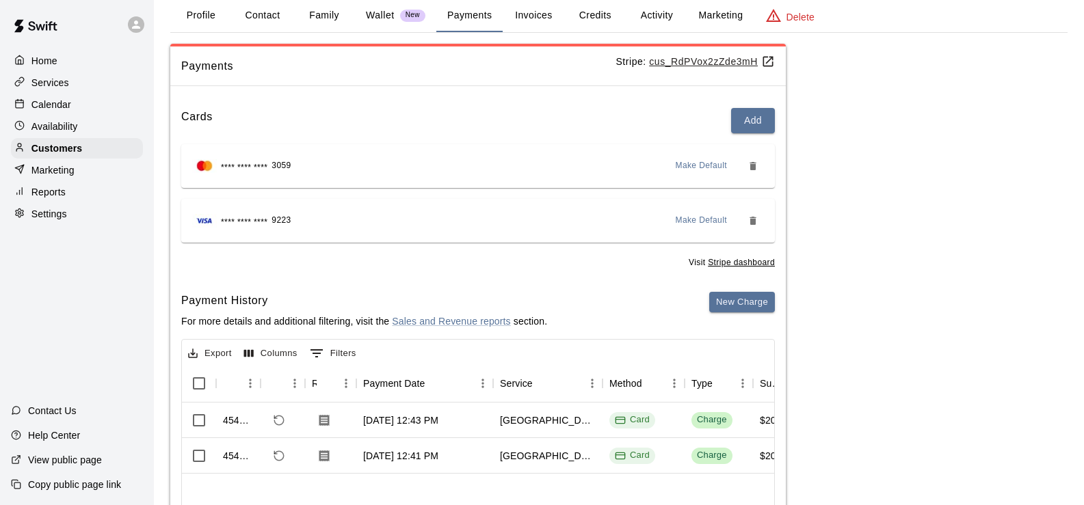
click at [699, 165] on span "Make Default" at bounding box center [702, 166] width 52 height 14
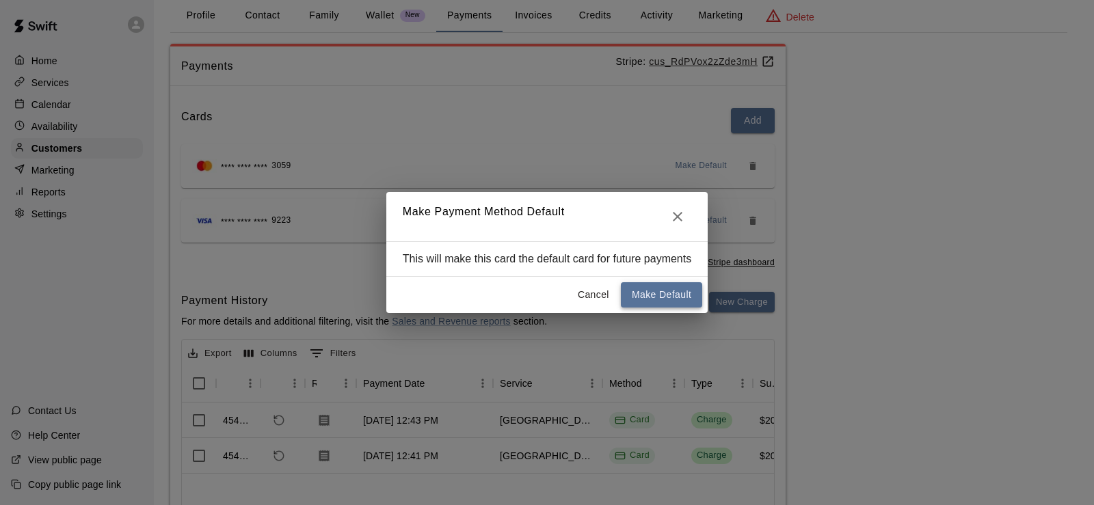
click at [663, 289] on button "Make Default" at bounding box center [661, 294] width 81 height 25
